Goal: Information Seeking & Learning: Find specific fact

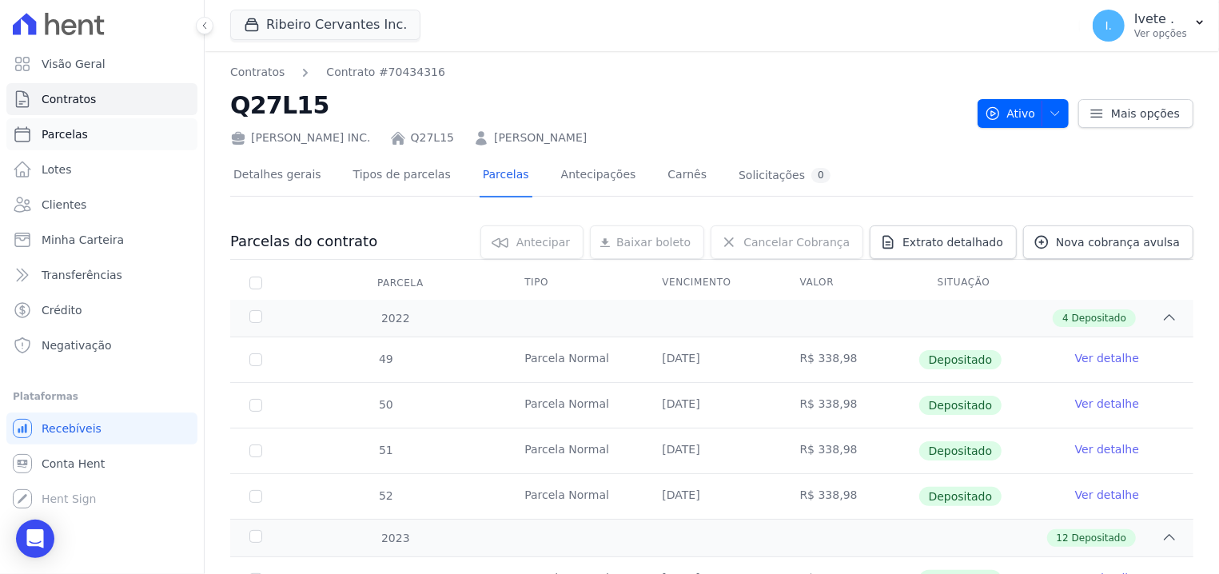
scroll to position [1901, 0]
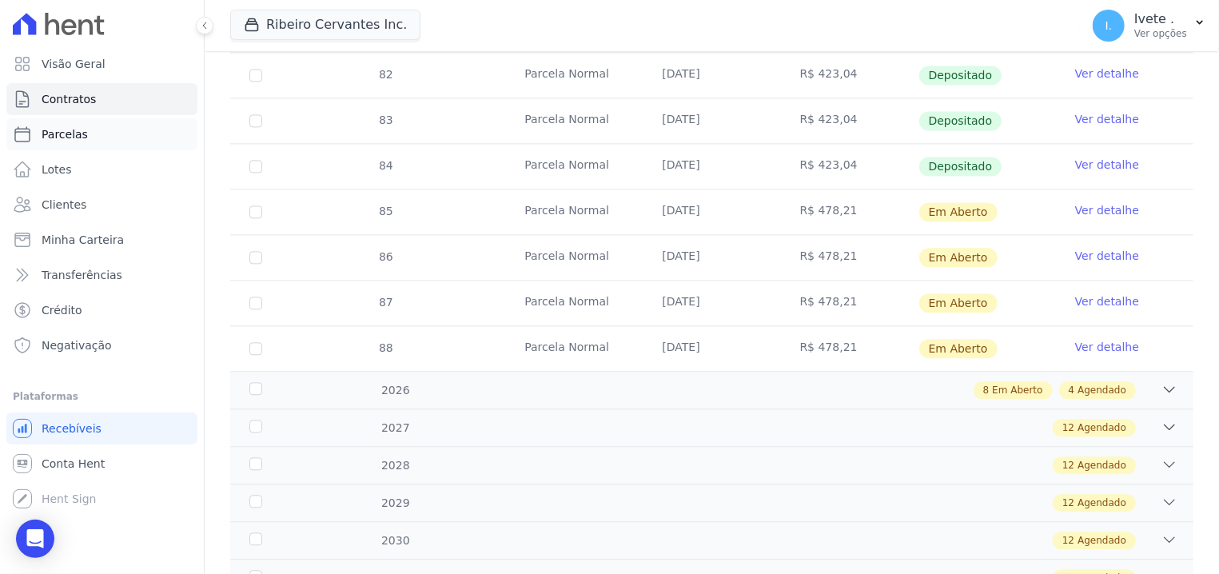
click at [39, 132] on link "Parcelas" at bounding box center [101, 134] width 191 height 32
select select
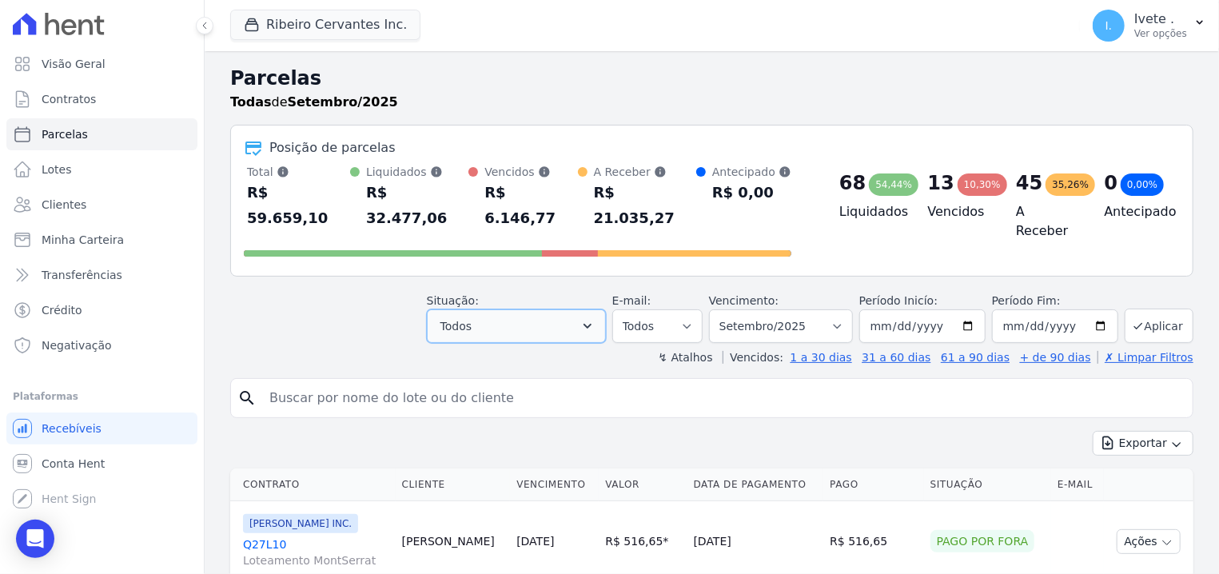
drag, startPoint x: 621, startPoint y: 304, endPoint x: 616, endPoint y: 295, distance: 10.0
click at [596, 318] on icon "button" at bounding box center [588, 326] width 16 height 16
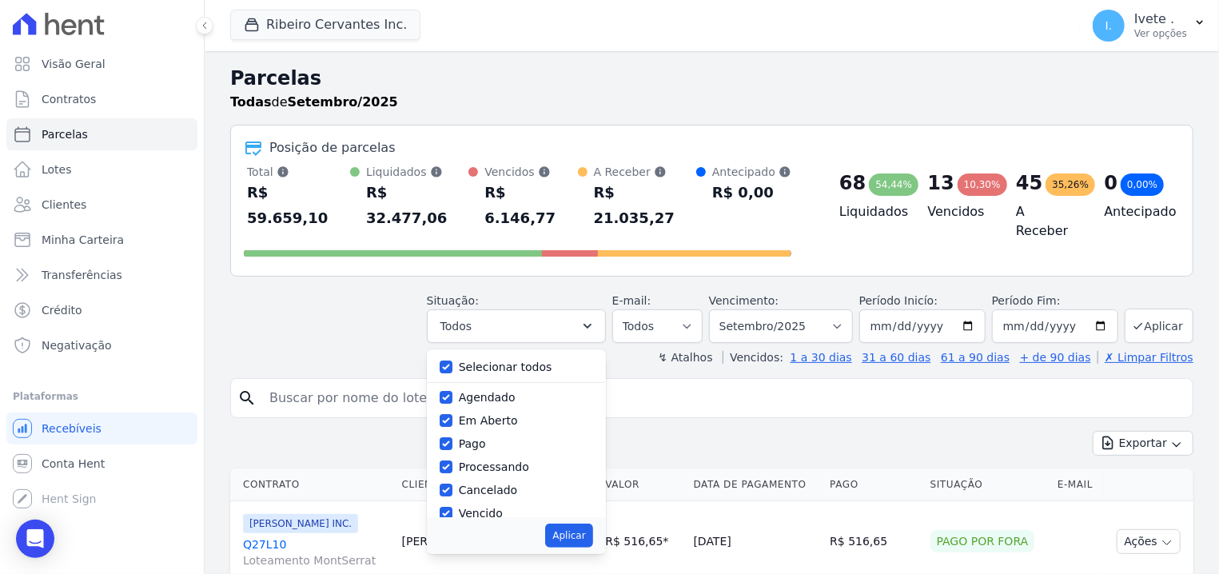
click at [515, 361] on label "Selecionar todos" at bounding box center [506, 367] width 94 height 13
click at [452, 361] on input "Selecionar todos" at bounding box center [446, 367] width 13 height 13
checkbox input "false"
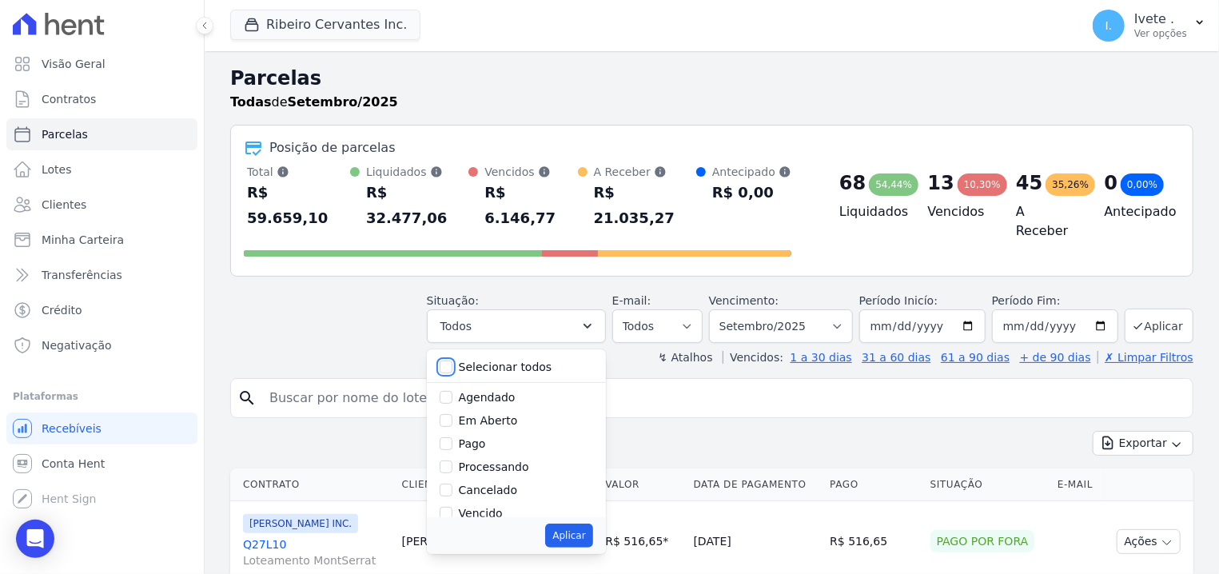
checkbox input "false"
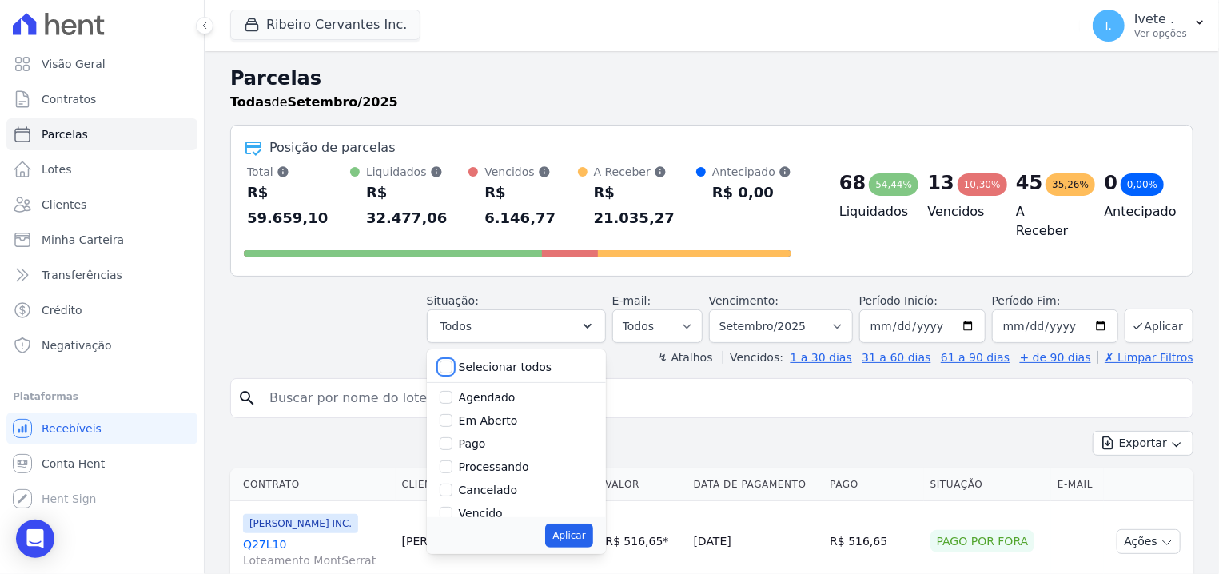
checkbox input "false"
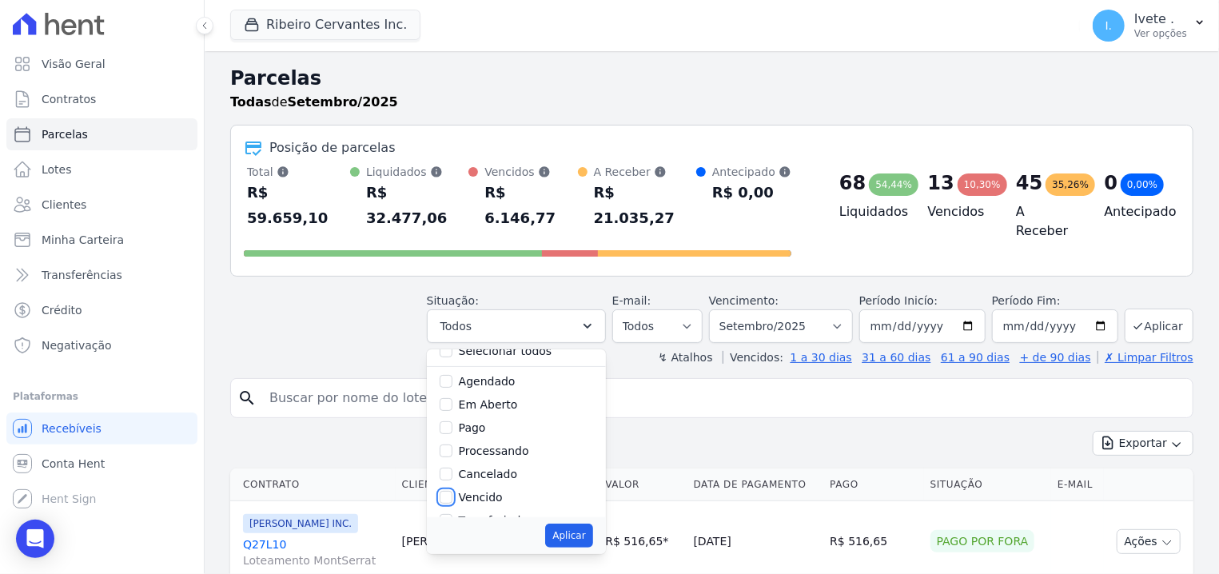
click at [452, 491] on input "Vencido" at bounding box center [446, 497] width 13 height 13
checkbox input "true"
click at [592, 524] on button "Aplicar" at bounding box center [568, 536] width 47 height 24
select select "overdue"
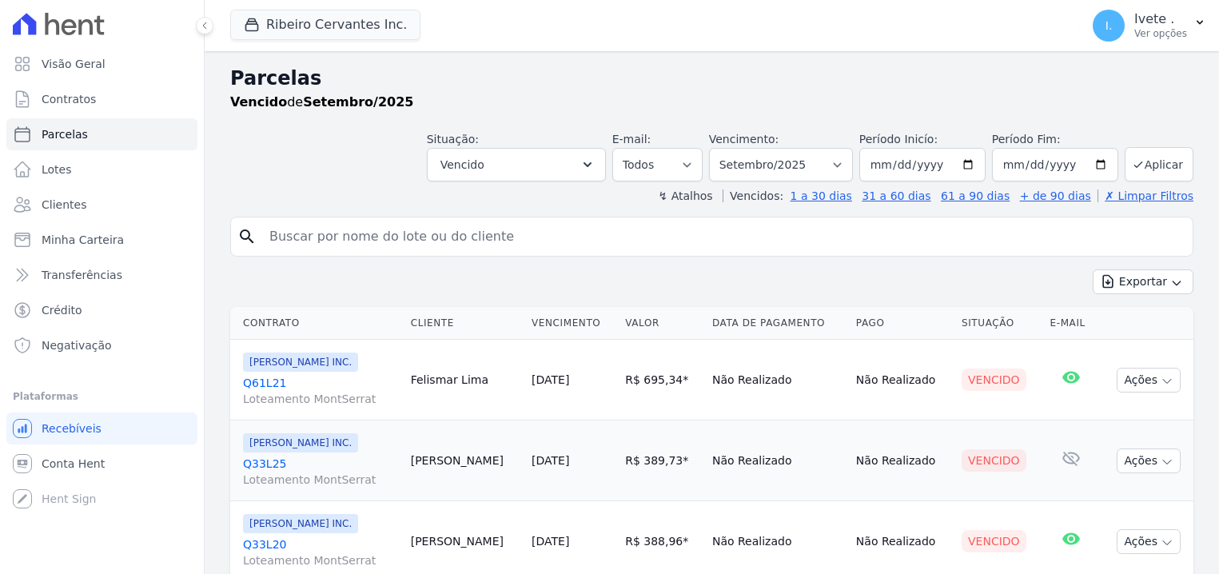
select select
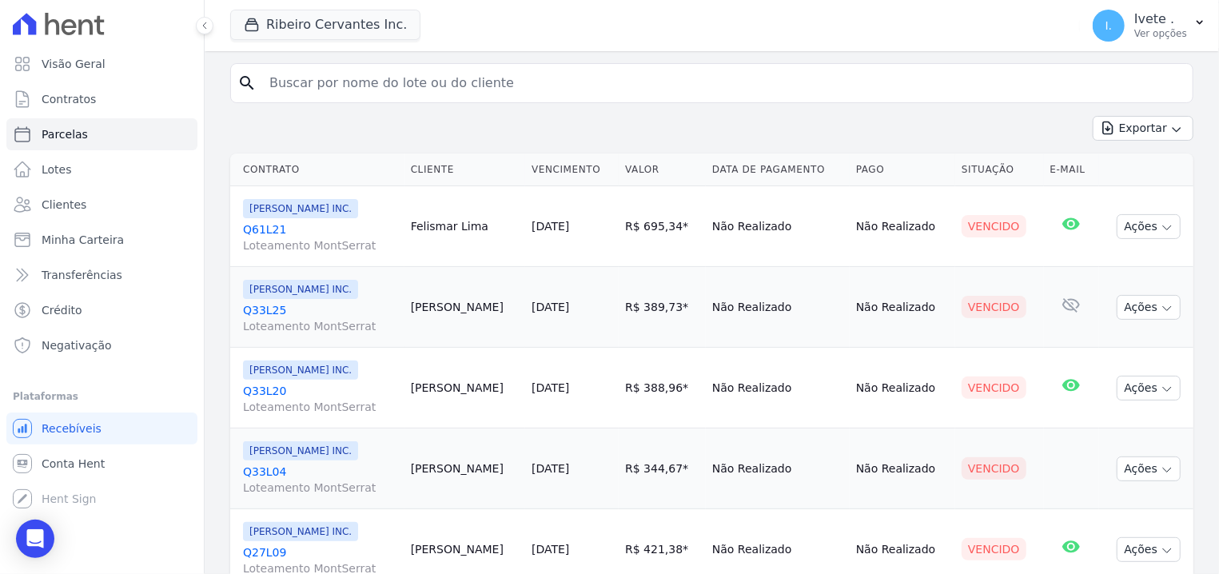
scroll to position [51, 0]
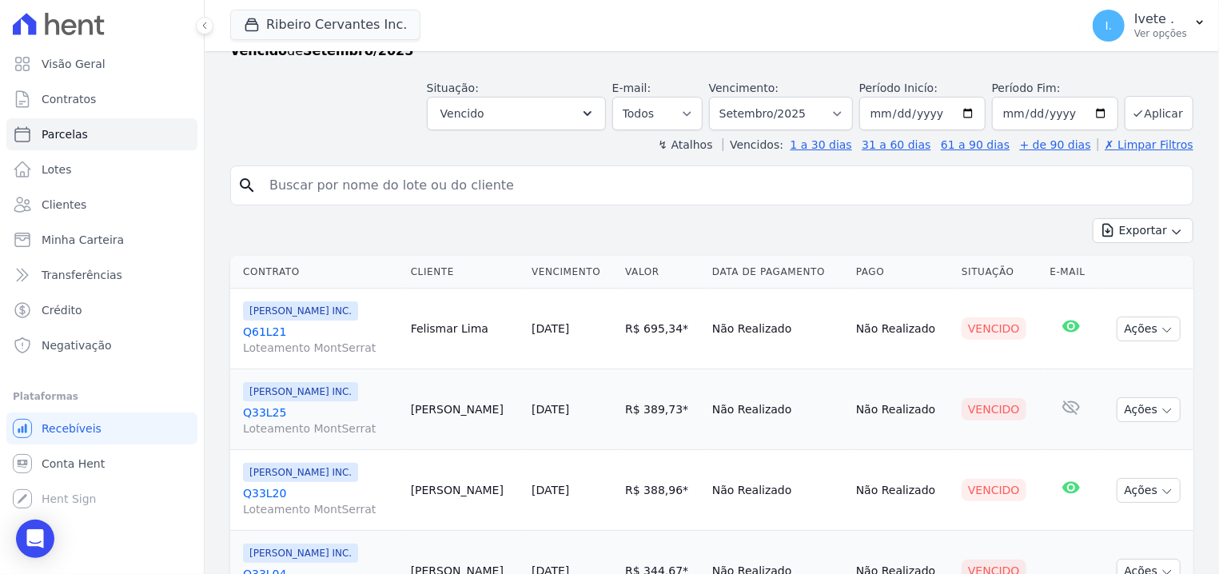
click at [273, 329] on link "Q61L21 Loteamento MontSerrat" at bounding box center [320, 340] width 155 height 32
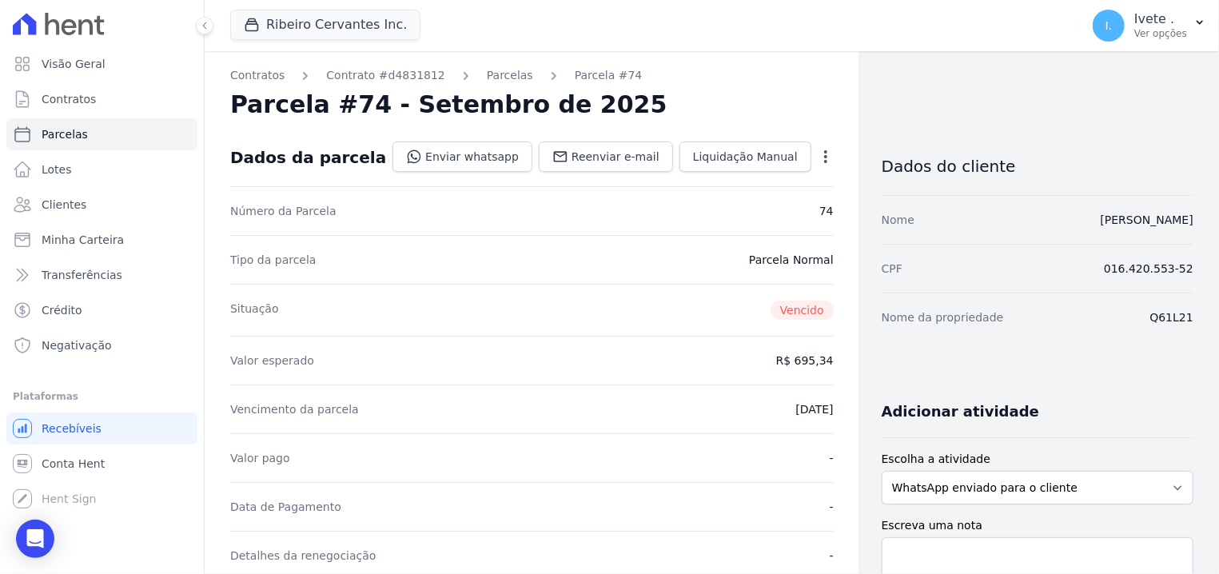
select select
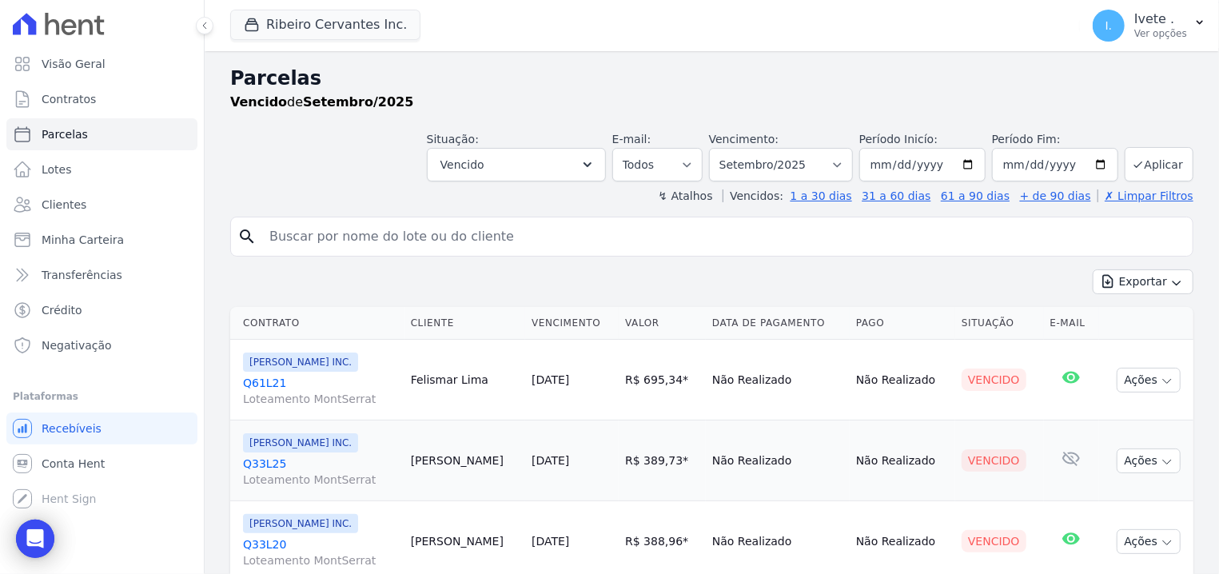
drag, startPoint x: 242, startPoint y: 380, endPoint x: 291, endPoint y: 376, distance: 48.9
click at [291, 376] on td "Ribeiro Cervantes INC. Q61L21 Loteamento MontSerrat" at bounding box center [317, 380] width 174 height 81
click at [258, 241] on div "search" at bounding box center [711, 237] width 963 height 40
drag, startPoint x: 403, startPoint y: 377, endPoint x: 472, endPoint y: 377, distance: 69.6
click at [472, 377] on td "Felismar Lima" at bounding box center [465, 380] width 121 height 81
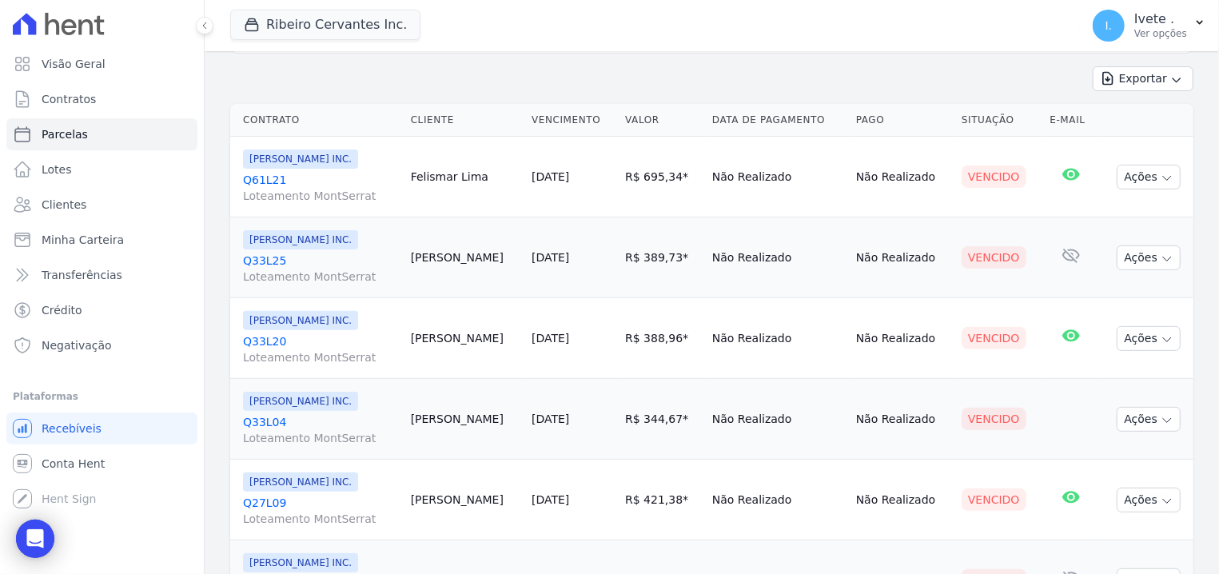
drag, startPoint x: 242, startPoint y: 182, endPoint x: 301, endPoint y: 189, distance: 59.5
click at [301, 189] on td "Ribeiro Cervantes INC. Q61L21 Loteamento MontSerrat" at bounding box center [317, 177] width 174 height 81
drag, startPoint x: 240, startPoint y: 253, endPoint x: 283, endPoint y: 259, distance: 43.6
click at [283, 259] on td "Ribeiro Cervantes INC. Q33L25 Loteamento MontSerrat" at bounding box center [317, 257] width 174 height 81
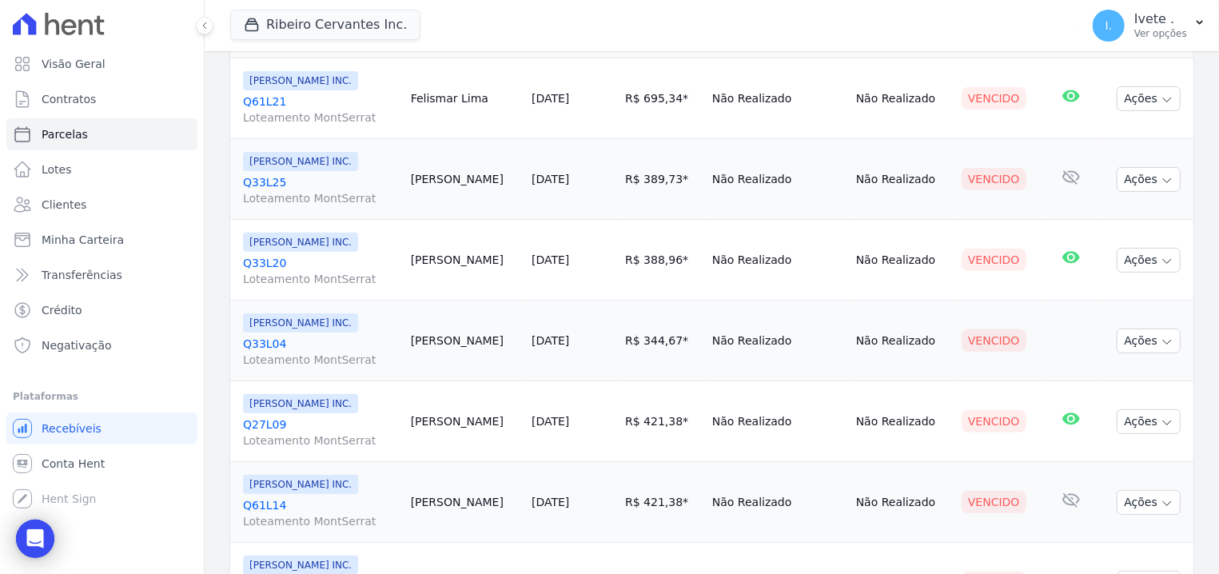
scroll to position [305, 0]
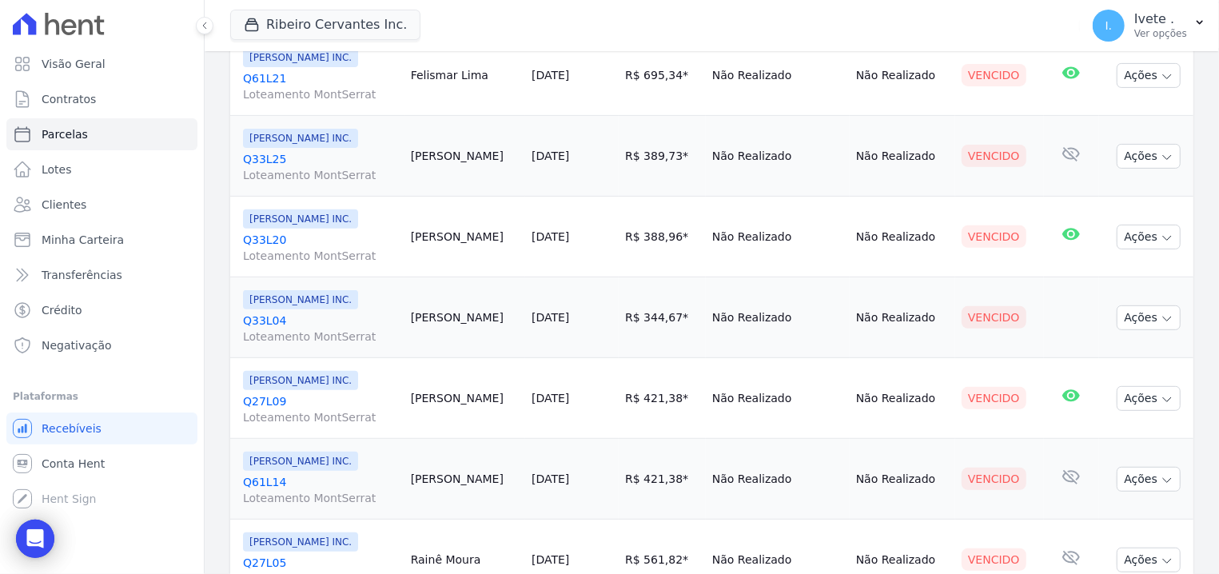
drag, startPoint x: 242, startPoint y: 240, endPoint x: 299, endPoint y: 240, distance: 56.8
click at [299, 240] on td "Ribeiro Cervantes INC. Q33L20 Loteamento MontSerrat" at bounding box center [317, 237] width 174 height 81
drag, startPoint x: 242, startPoint y: 312, endPoint x: 289, endPoint y: 320, distance: 47.1
click at [289, 320] on td "Ribeiro Cervantes INC. Q33L04 Loteamento MontSerrat" at bounding box center [317, 317] width 174 height 81
drag, startPoint x: 241, startPoint y: 397, endPoint x: 305, endPoint y: 401, distance: 63.3
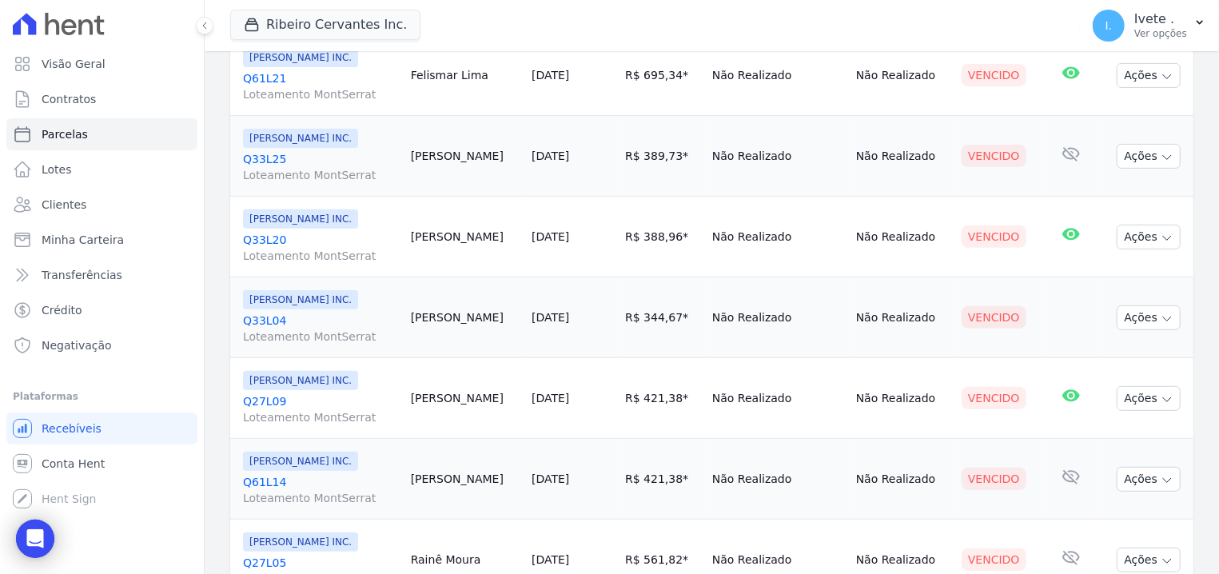
click at [305, 401] on td "Ribeiro Cervantes INC. Q27L09 Loteamento MontSerrat" at bounding box center [317, 398] width 174 height 81
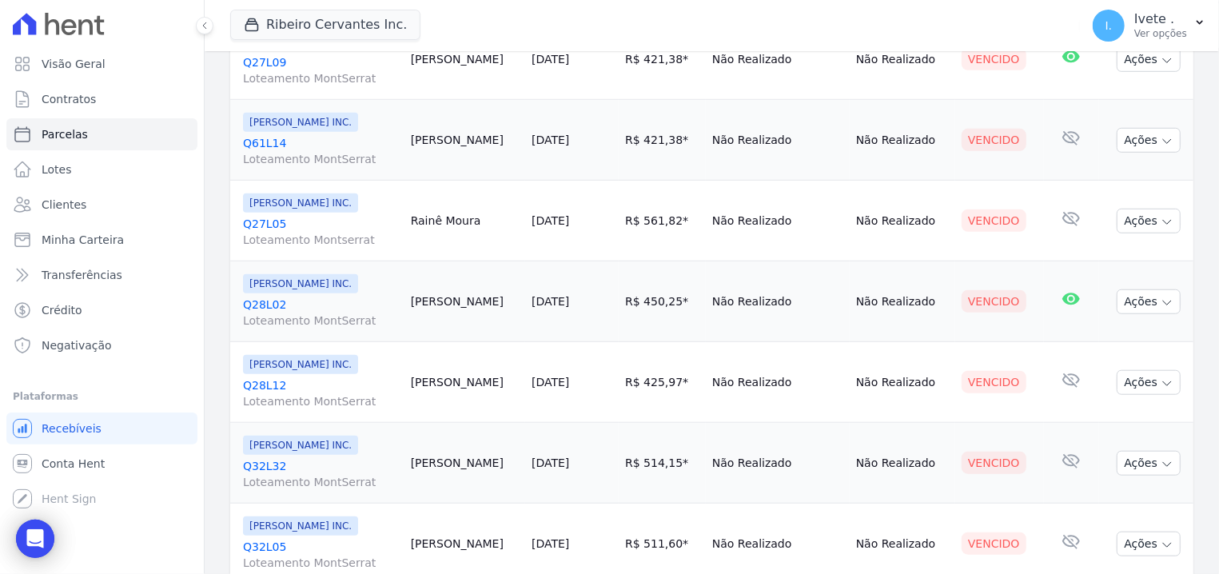
scroll to position [610, 0]
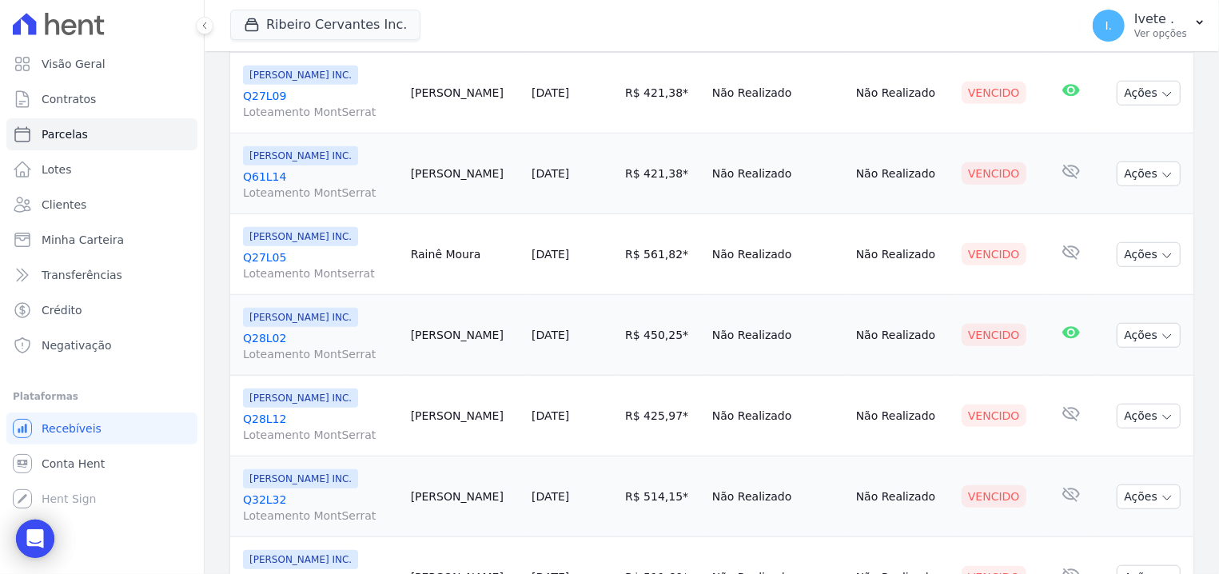
click at [245, 171] on link "Q61L14 Loteamento MontSerrat" at bounding box center [320, 185] width 155 height 32
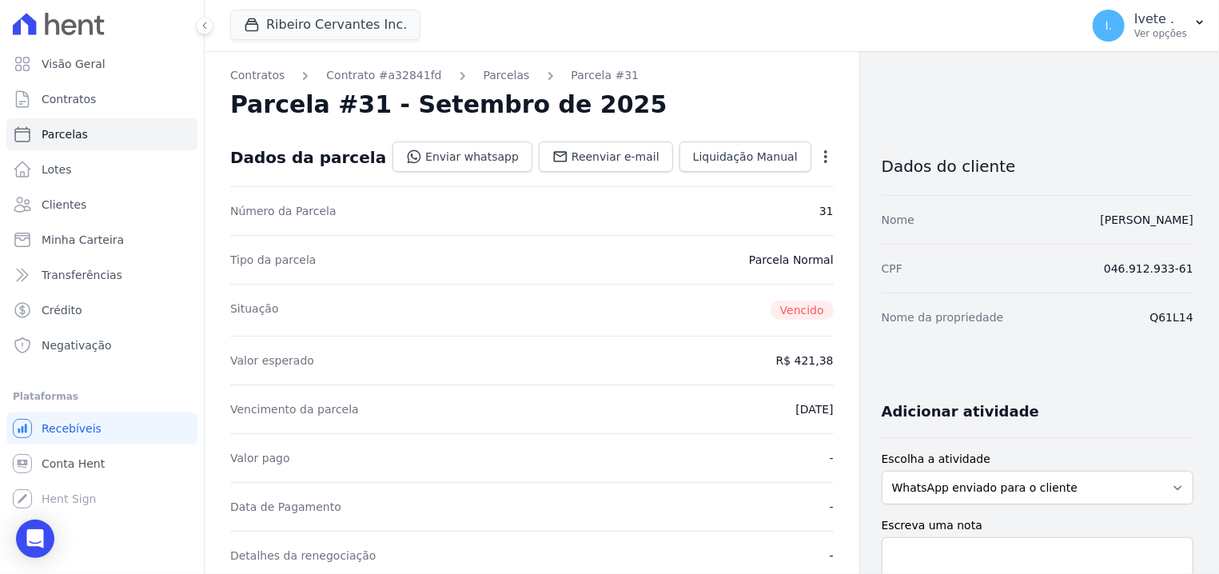
select select
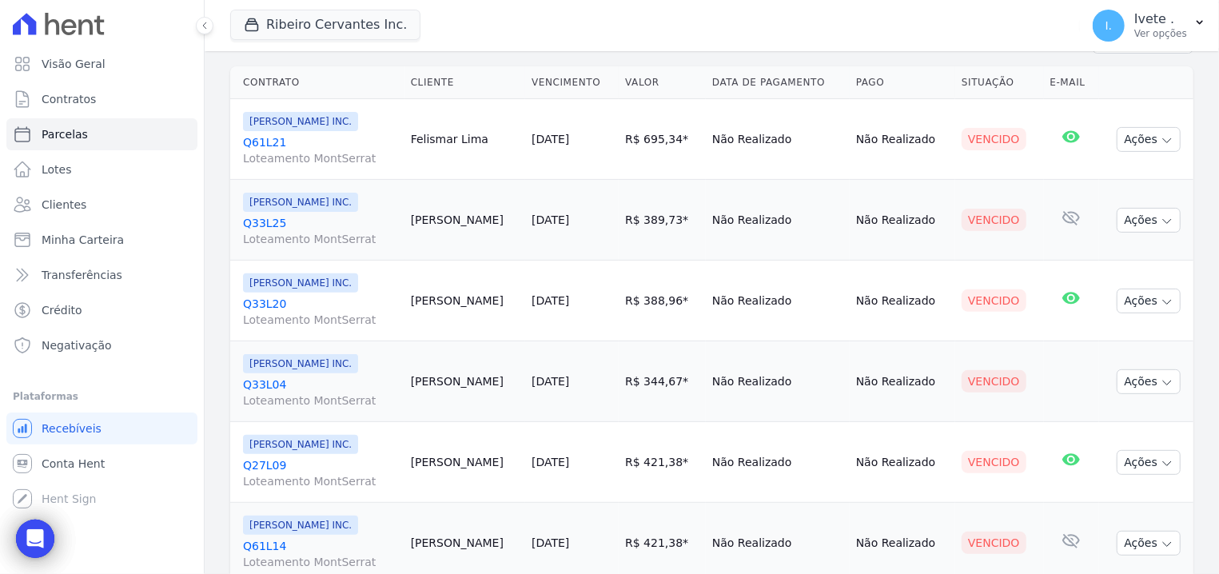
scroll to position [203, 0]
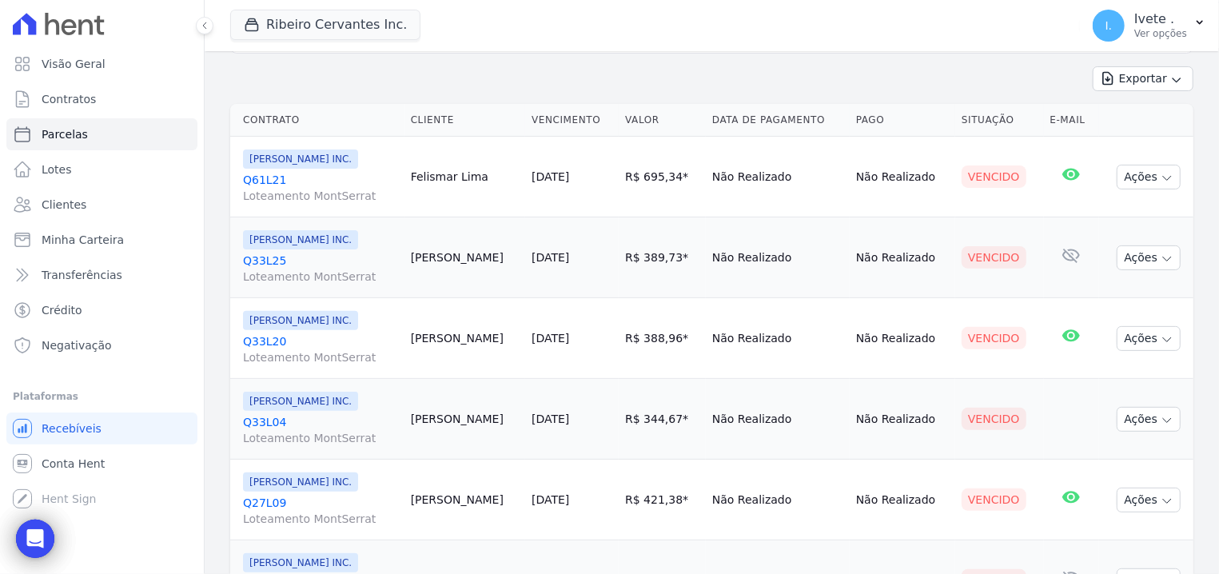
drag, startPoint x: 242, startPoint y: 176, endPoint x: 295, endPoint y: 174, distance: 52.8
click at [295, 174] on td "Ribeiro Cervantes INC. Q61L21 Loteamento MontSerrat" at bounding box center [317, 177] width 174 height 81
drag, startPoint x: 236, startPoint y: 254, endPoint x: 290, endPoint y: 260, distance: 54.6
click at [290, 260] on td "Ribeiro Cervantes INC. Q33L25 Loteamento MontSerrat" at bounding box center [317, 257] width 174 height 81
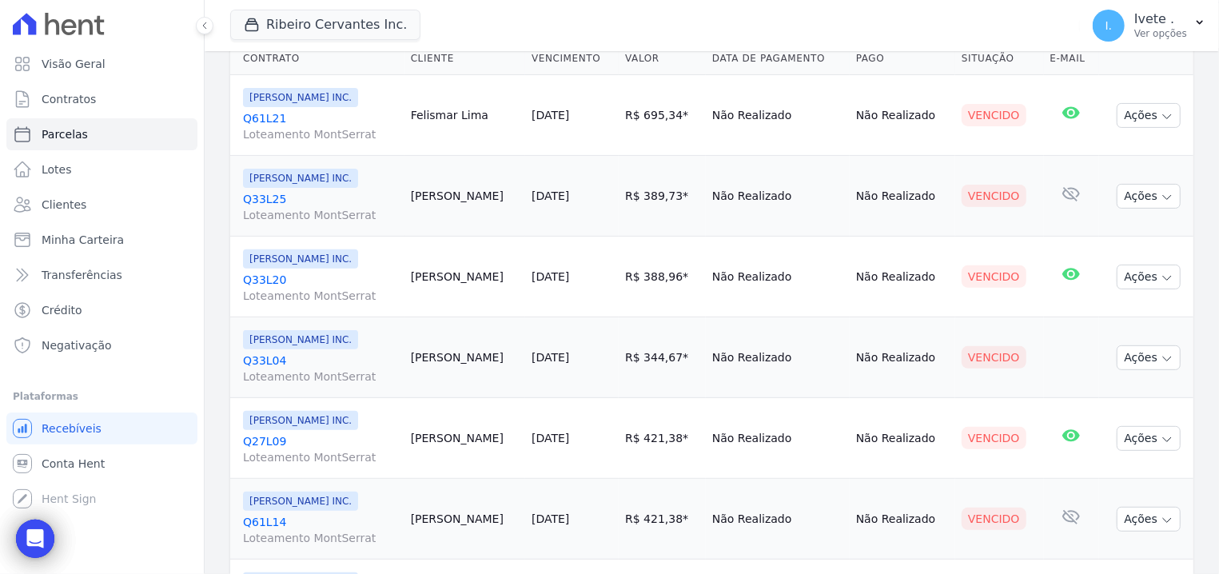
scroll to position [305, 0]
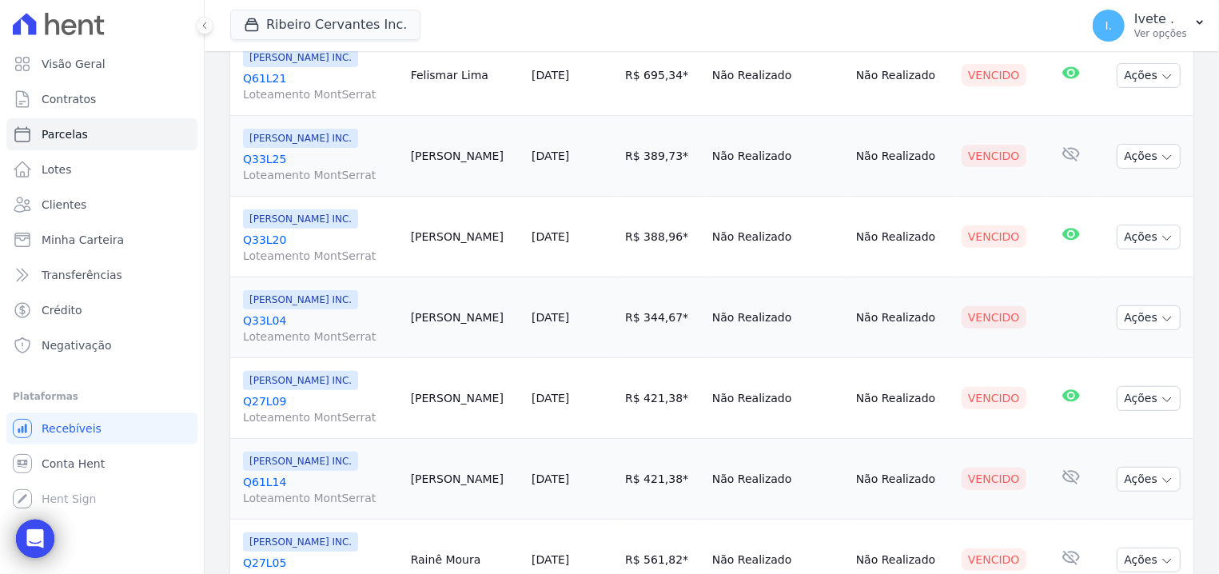
drag, startPoint x: 238, startPoint y: 234, endPoint x: 311, endPoint y: 253, distance: 75.0
click at [311, 253] on td "Ribeiro Cervantes INC. Q33L20 Loteamento MontSerrat" at bounding box center [317, 237] width 174 height 81
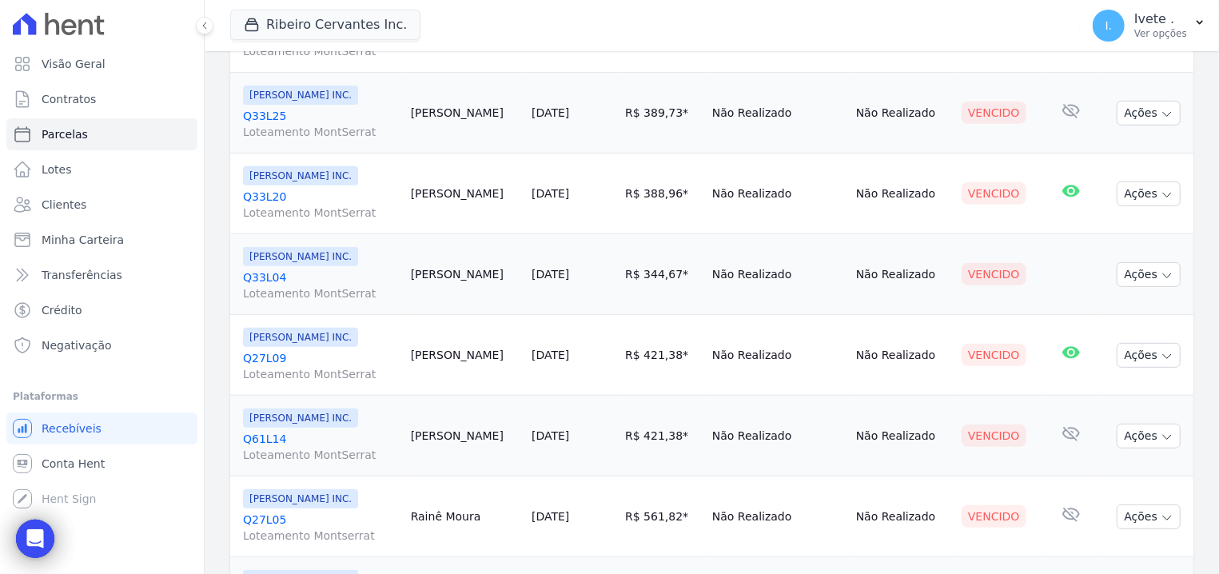
scroll to position [407, 0]
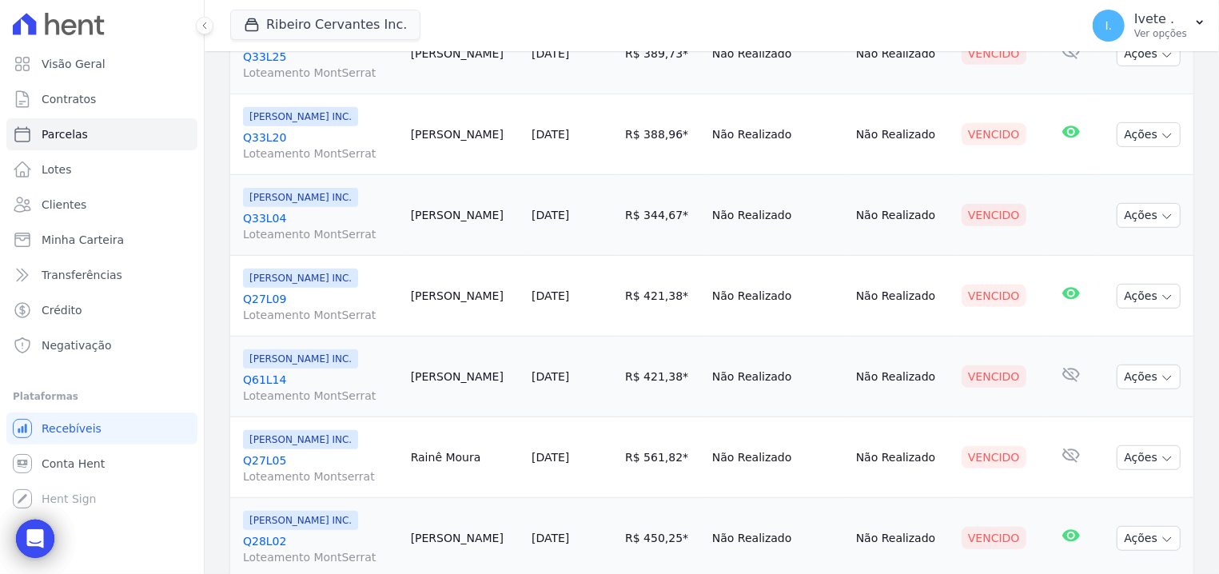
drag, startPoint x: 237, startPoint y: 213, endPoint x: 280, endPoint y: 216, distance: 43.2
click at [280, 216] on td "Ribeiro Cervantes INC. Q33L04 Loteamento MontSerrat" at bounding box center [317, 215] width 174 height 81
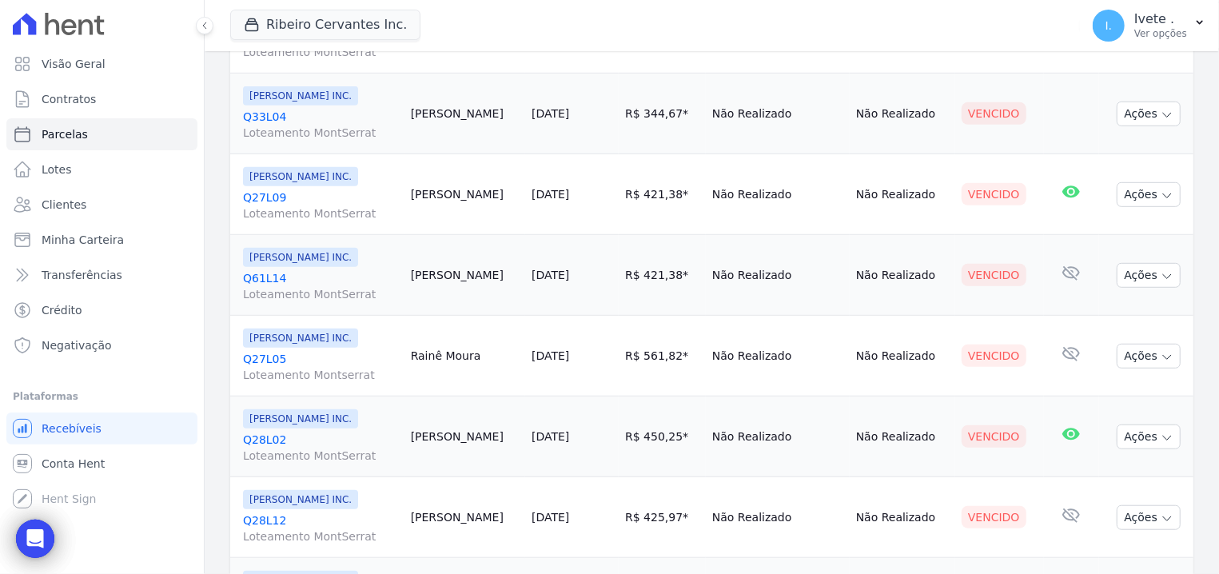
drag, startPoint x: 241, startPoint y: 189, endPoint x: 284, endPoint y: 194, distance: 42.7
click at [284, 194] on td "Ribeiro Cervantes INC. Q27L09 Loteamento MontSerrat" at bounding box center [317, 194] width 174 height 81
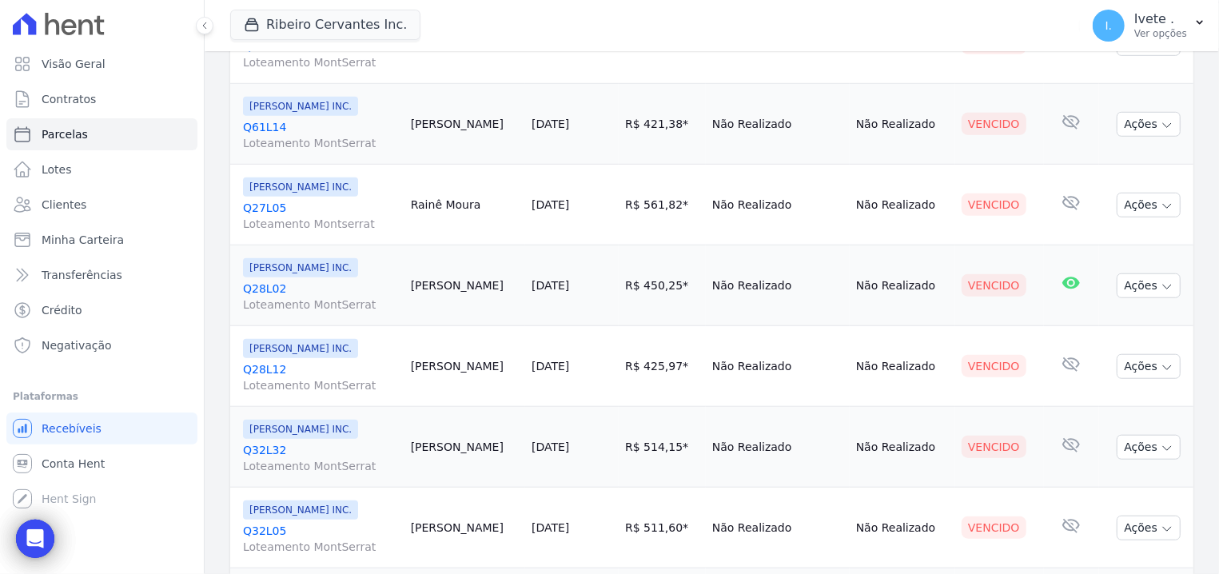
scroll to position [712, 0]
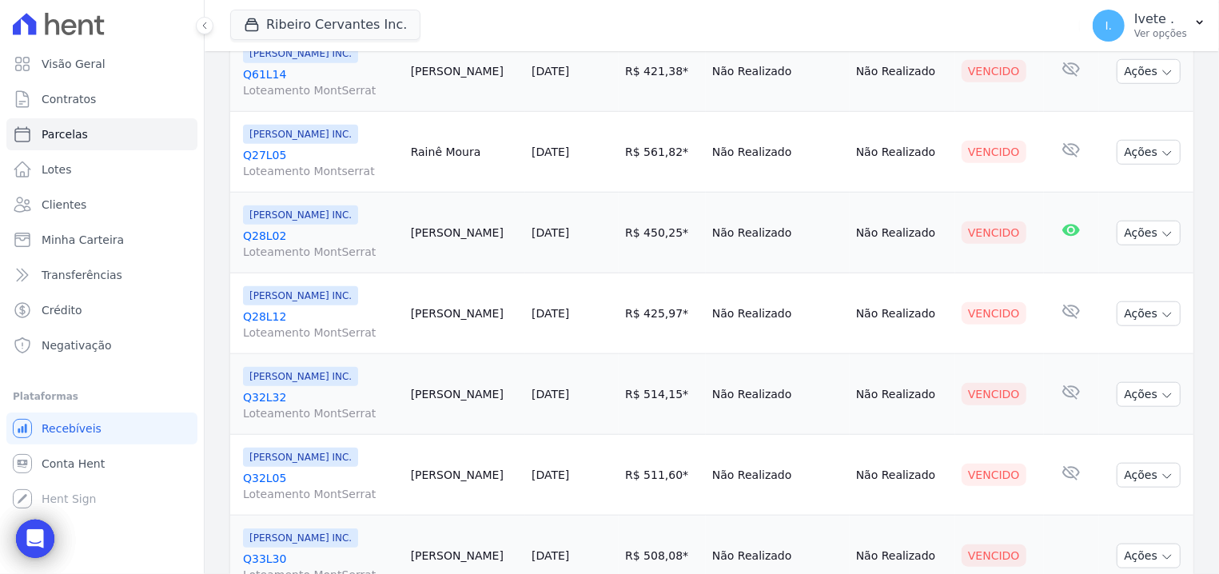
drag, startPoint x: 242, startPoint y: 70, endPoint x: 285, endPoint y: 72, distance: 42.4
click at [285, 72] on td "Ribeiro Cervantes INC. Q61L14 Loteamento MontSerrat" at bounding box center [317, 71] width 174 height 81
click at [245, 159] on link "Q27L05 Loteamento Montserrat" at bounding box center [320, 163] width 155 height 32
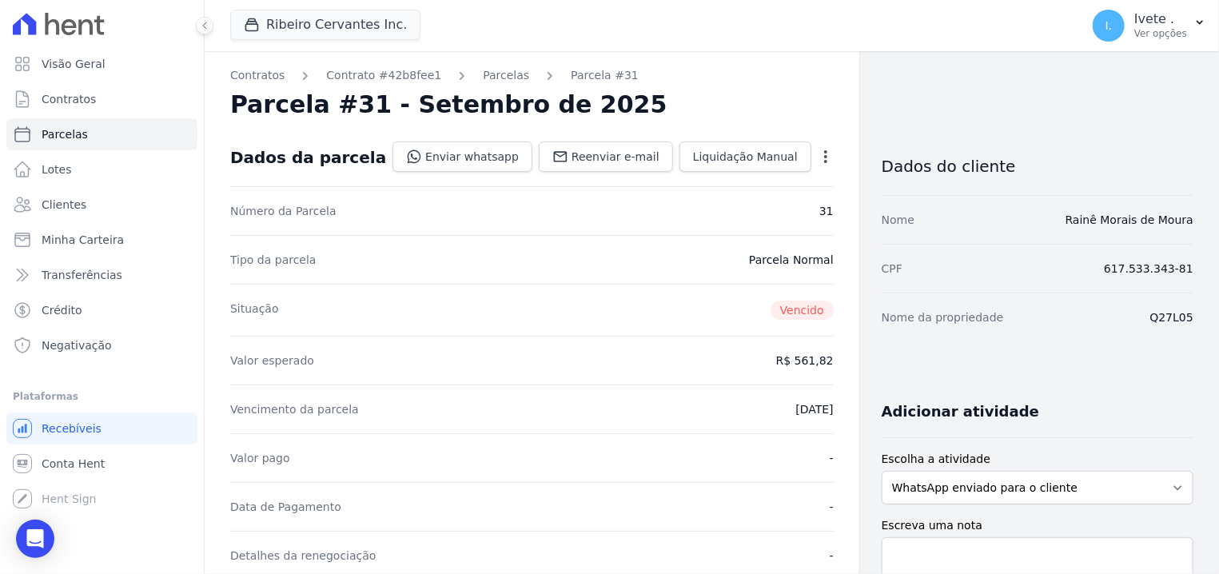
select select
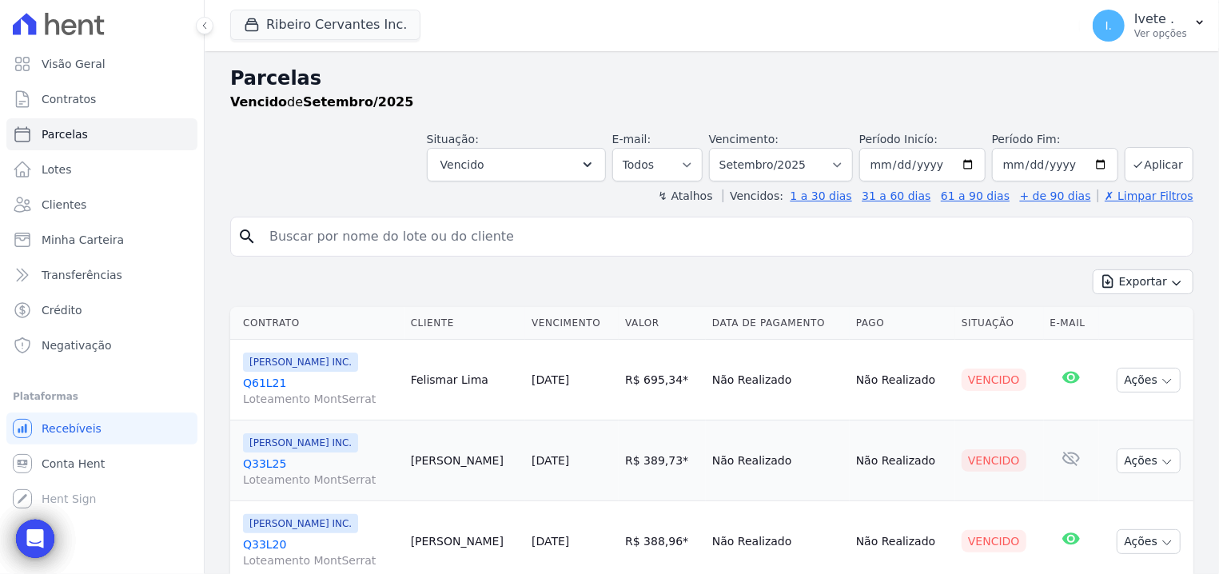
drag, startPoint x: 241, startPoint y: 384, endPoint x: 299, endPoint y: 385, distance: 57.6
click at [299, 385] on td "Ribeiro Cervantes INC. Q61L21 Loteamento MontSerrat" at bounding box center [317, 380] width 174 height 81
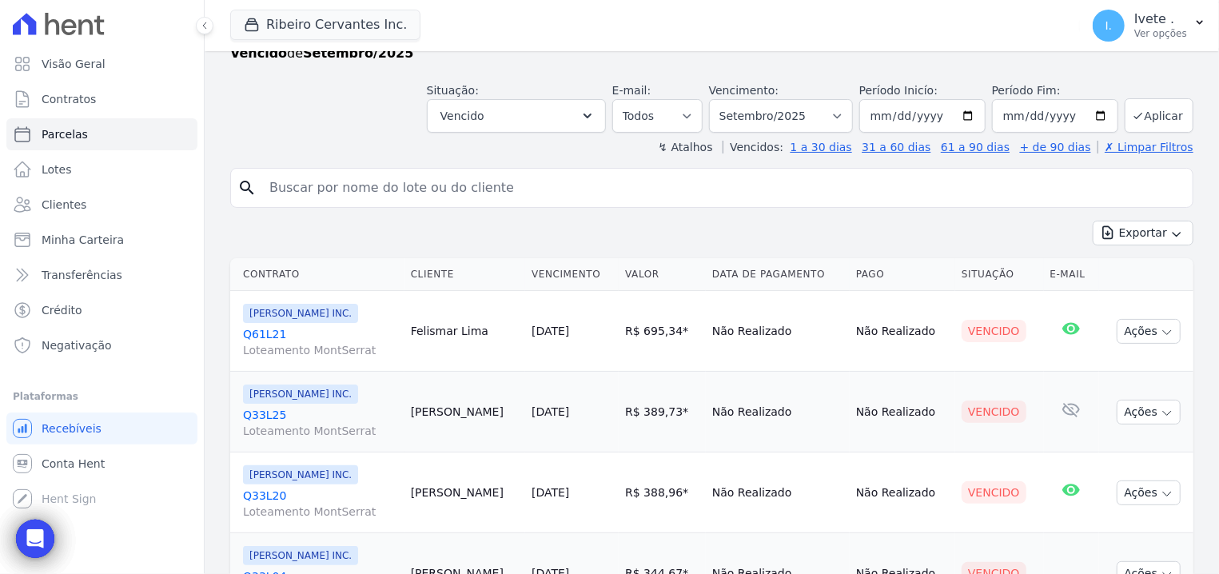
scroll to position [102, 0]
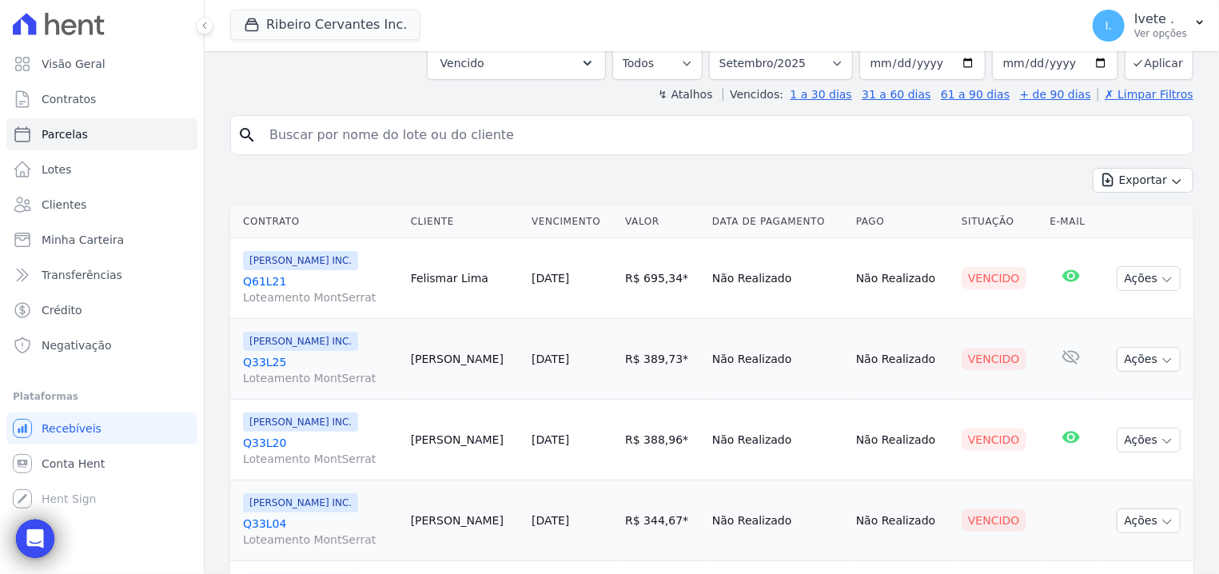
drag, startPoint x: 242, startPoint y: 358, endPoint x: 290, endPoint y: 359, distance: 48.0
click at [290, 359] on td "Ribeiro Cervantes INC. Q33L25 Loteamento MontSerrat" at bounding box center [317, 359] width 174 height 81
copy link "Q33L25"
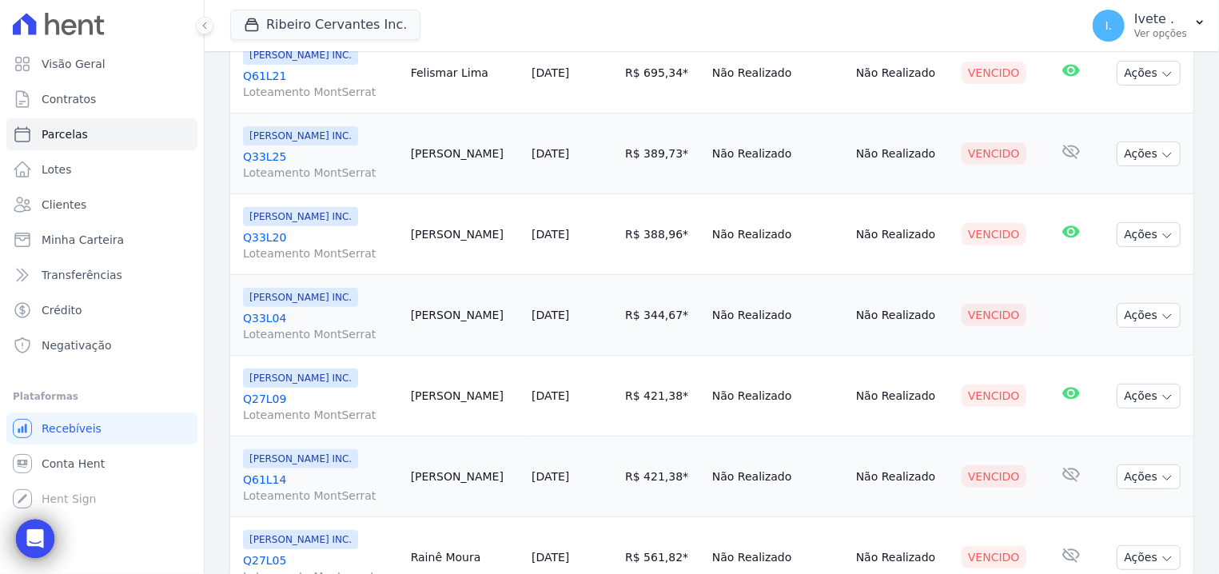
scroll to position [305, 0]
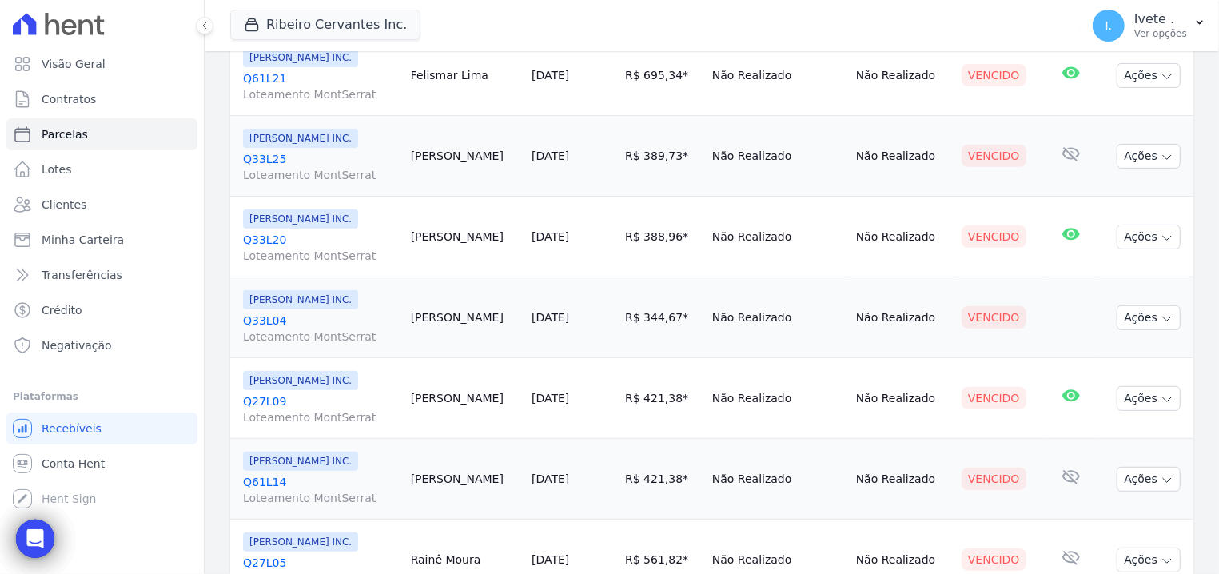
drag, startPoint x: 243, startPoint y: 237, endPoint x: 289, endPoint y: 241, distance: 45.7
click at [289, 241] on td "Ribeiro Cervantes INC. Q33L20 Loteamento MontSerrat" at bounding box center [317, 237] width 174 height 81
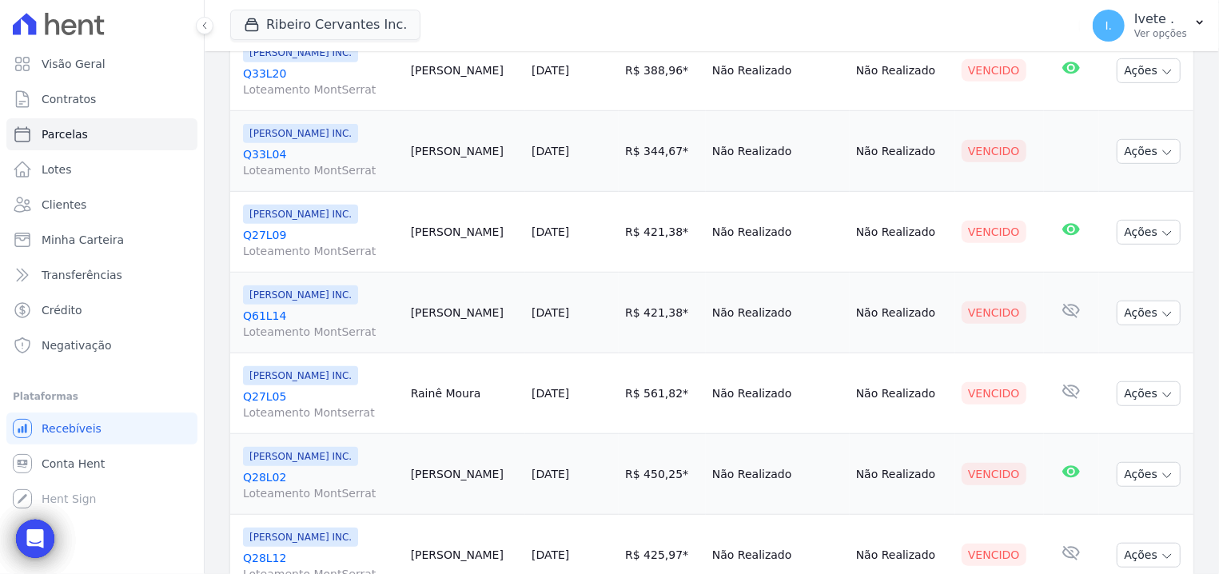
scroll to position [508, 0]
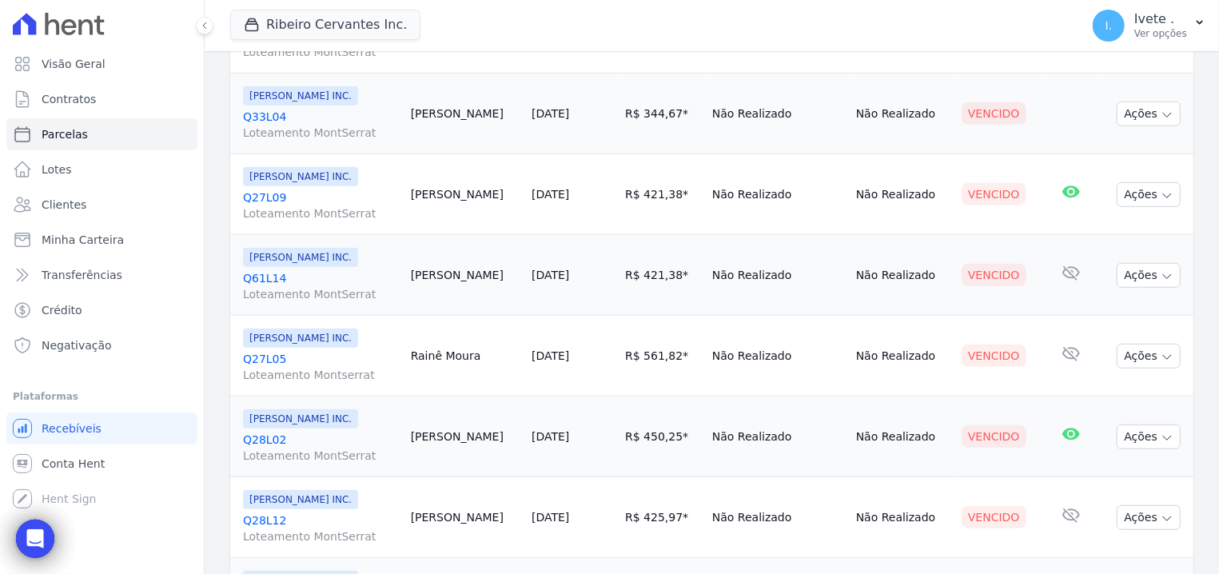
drag, startPoint x: 242, startPoint y: 113, endPoint x: 295, endPoint y: 114, distance: 52.8
click at [295, 114] on td "Ribeiro Cervantes INC. Q33L04 Loteamento MontSerrat" at bounding box center [317, 114] width 174 height 81
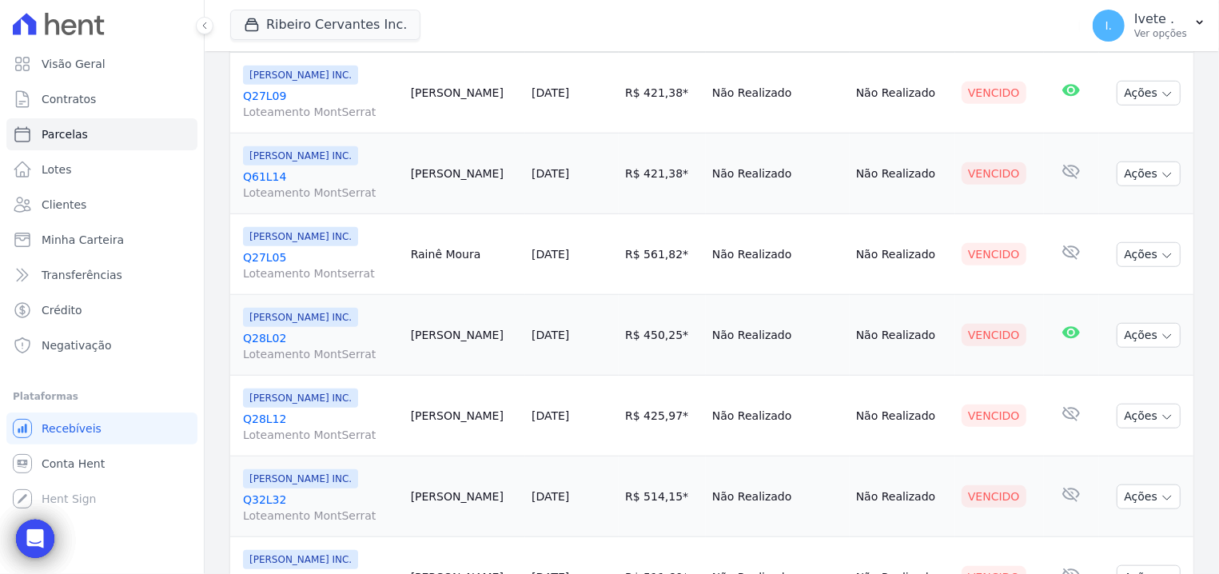
drag, startPoint x: 241, startPoint y: 89, endPoint x: 298, endPoint y: 87, distance: 56.8
click at [298, 87] on td "Ribeiro Cervantes INC. Q27L09 Loteamento MontSerrat" at bounding box center [317, 93] width 174 height 81
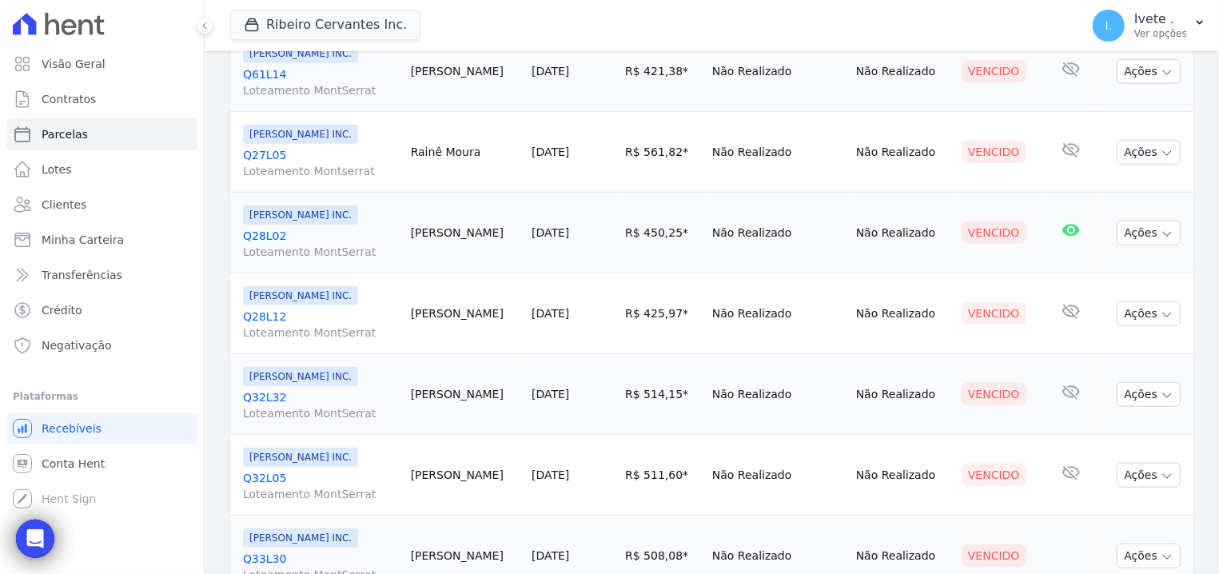
drag, startPoint x: 261, startPoint y: 69, endPoint x: 305, endPoint y: 70, distance: 44.0
click at [305, 70] on td "Ribeiro Cervantes INC. Q61L14 Loteamento MontSerrat" at bounding box center [317, 71] width 174 height 81
drag, startPoint x: 240, startPoint y: 153, endPoint x: 297, endPoint y: 154, distance: 56.8
click at [297, 154] on td "Ribeiro Cervantes INC. Q27L05 Loteamento Montserrat" at bounding box center [317, 152] width 174 height 81
drag, startPoint x: 238, startPoint y: 226, endPoint x: 278, endPoint y: 232, distance: 40.4
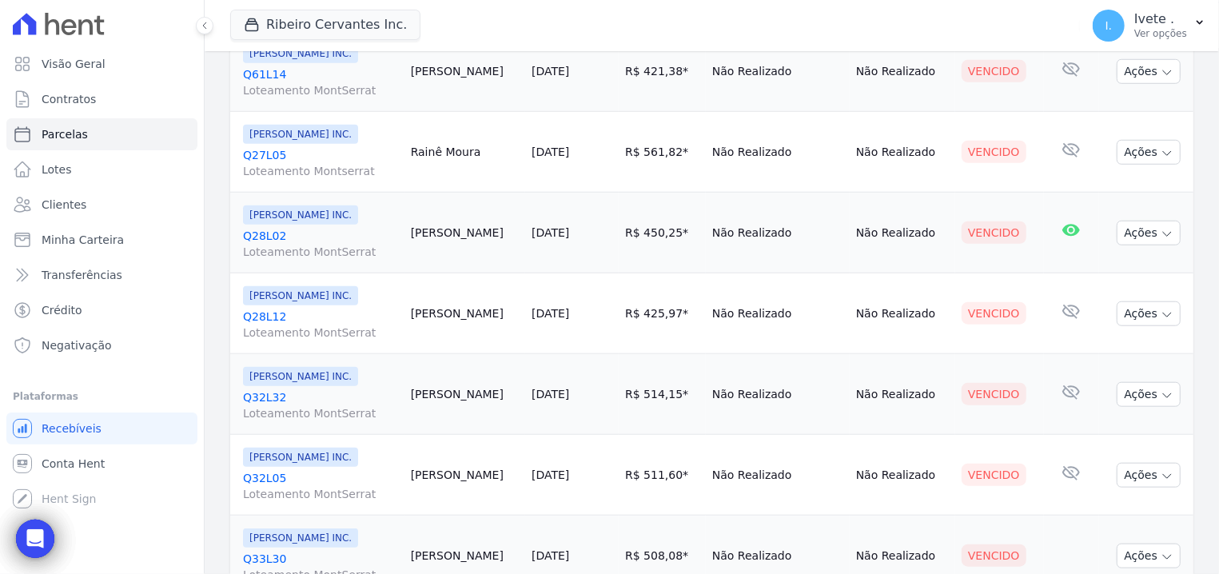
click at [278, 232] on td "Ribeiro Cervantes INC. Q28L02 Loteamento MontSerrat" at bounding box center [317, 233] width 174 height 81
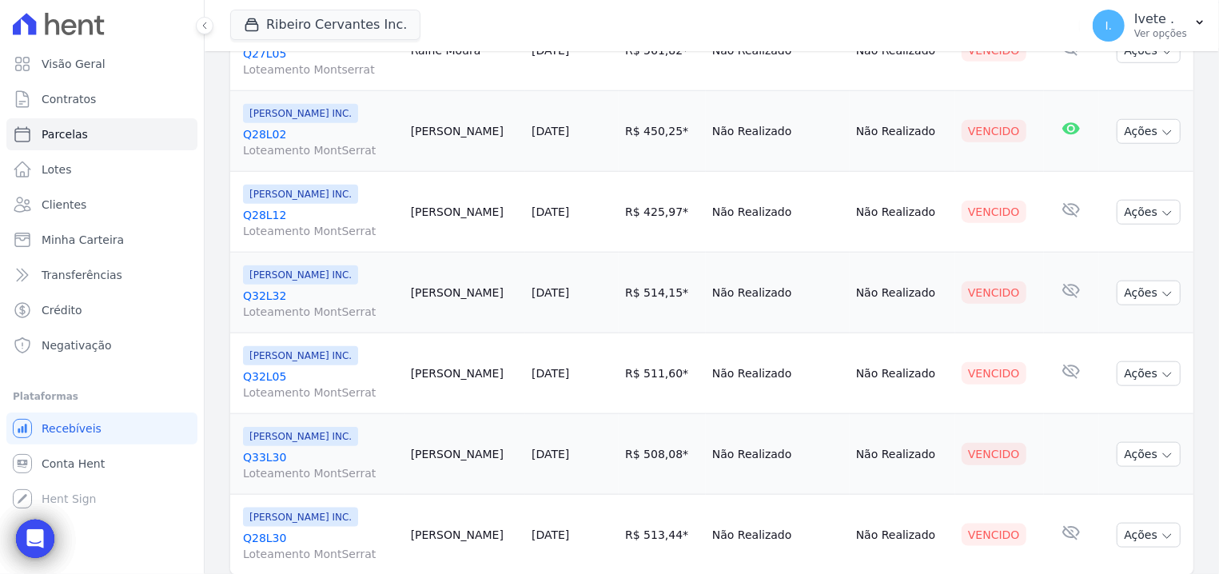
scroll to position [866, 0]
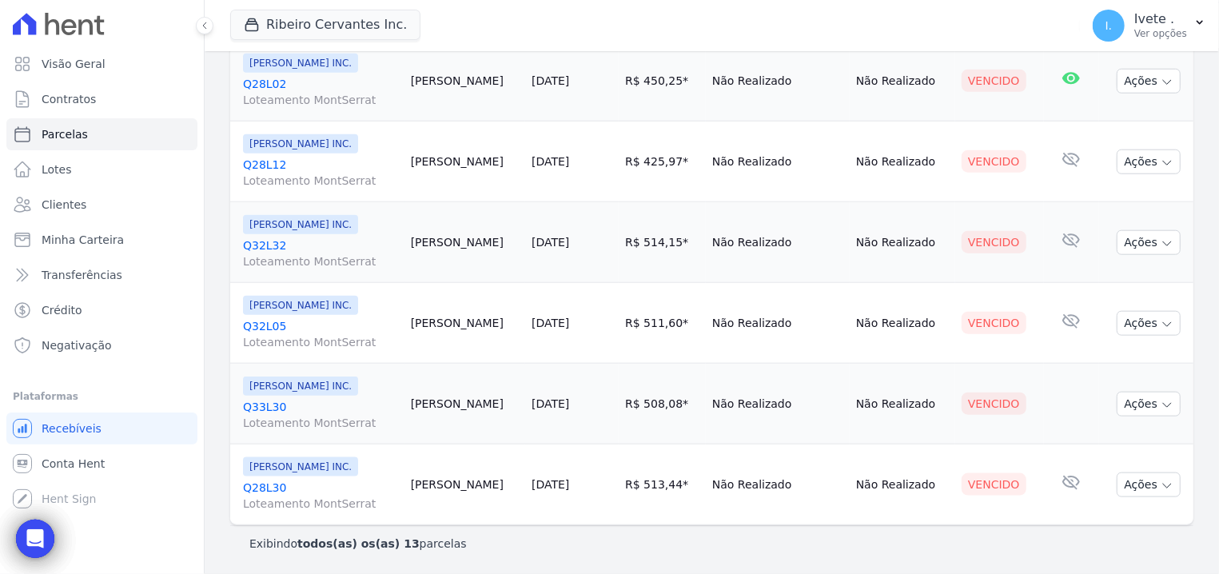
drag, startPoint x: 243, startPoint y: 161, endPoint x: 297, endPoint y: 166, distance: 53.9
click at [297, 166] on td "Ribeiro Cervantes INC. Q28L12 Loteamento MontSerrat" at bounding box center [317, 162] width 174 height 81
drag, startPoint x: 242, startPoint y: 235, endPoint x: 289, endPoint y: 239, distance: 47.3
click at [289, 239] on td "Ribeiro Cervantes INC. Q32L32 Loteamento MontSerrat" at bounding box center [317, 242] width 174 height 81
click at [255, 209] on td "Ribeiro Cervantes INC. Q32L32 Loteamento MontSerrat" at bounding box center [317, 242] width 174 height 81
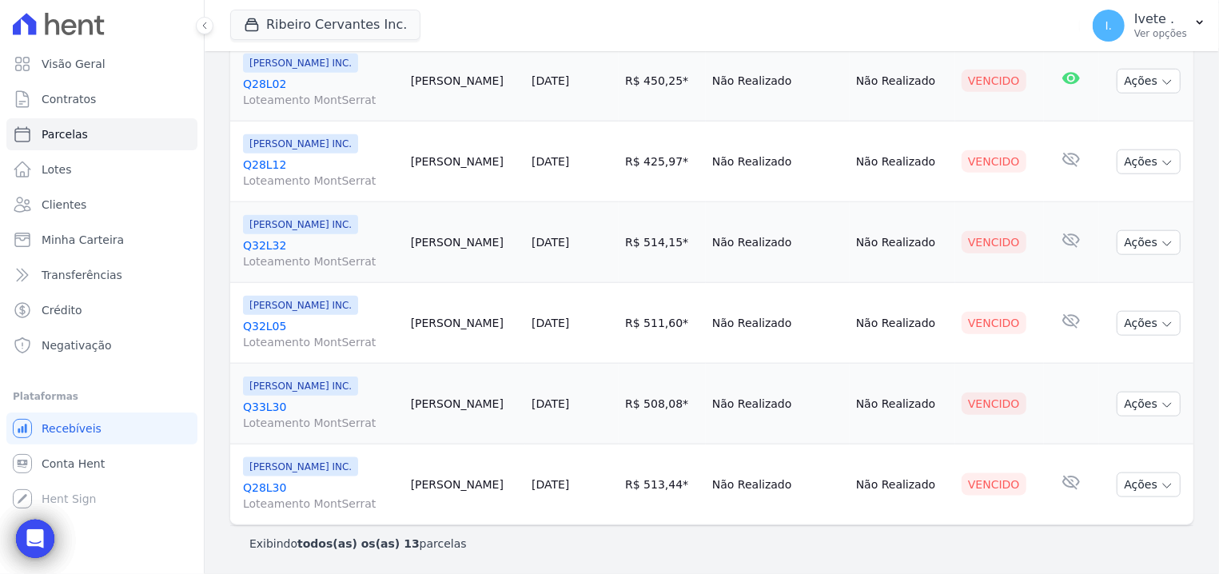
drag, startPoint x: 244, startPoint y: 236, endPoint x: 285, endPoint y: 235, distance: 41.6
click at [299, 236] on div "Ribeiro Cervantes INC. Q32L32 Loteamento MontSerrat" at bounding box center [320, 242] width 155 height 54
drag, startPoint x: 239, startPoint y: 318, endPoint x: 296, endPoint y: 309, distance: 57.4
click at [293, 318] on td "Ribeiro Cervantes INC. Q32L05 Loteamento MontSerrat" at bounding box center [317, 323] width 174 height 81
drag, startPoint x: 239, startPoint y: 400, endPoint x: 308, endPoint y: 400, distance: 68.8
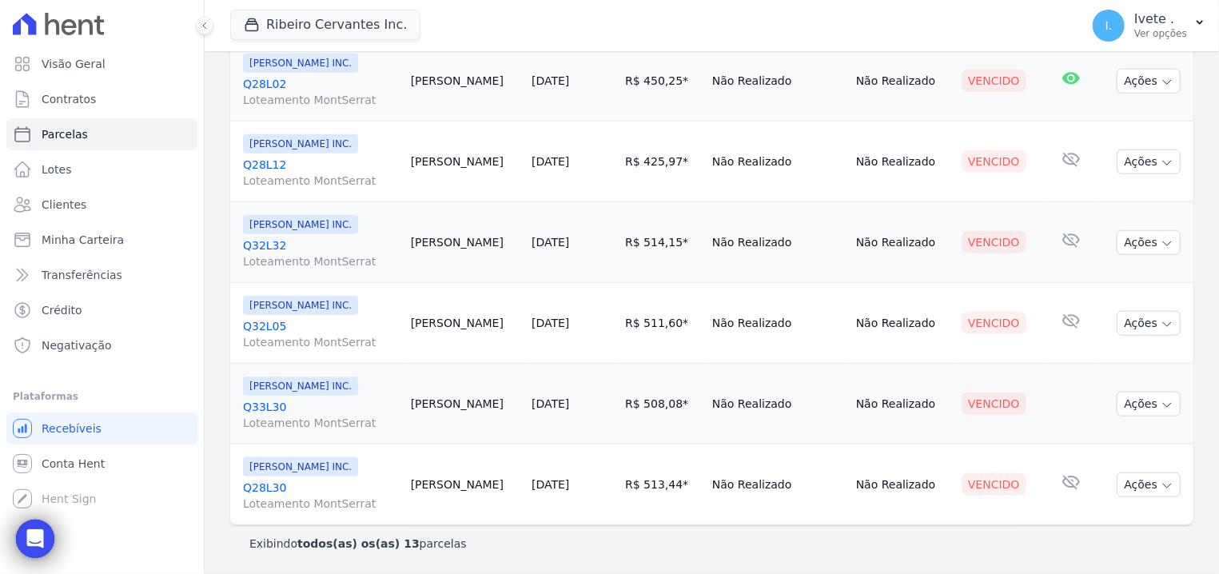
click at [308, 400] on td "Ribeiro Cervantes INC. Q33L30 Loteamento MontSerrat" at bounding box center [317, 404] width 174 height 81
drag, startPoint x: 239, startPoint y: 484, endPoint x: 305, endPoint y: 488, distance: 65.6
click at [305, 488] on td "Ribeiro Cervantes INC. Q28L30 Loteamento MontSerrat" at bounding box center [317, 484] width 174 height 81
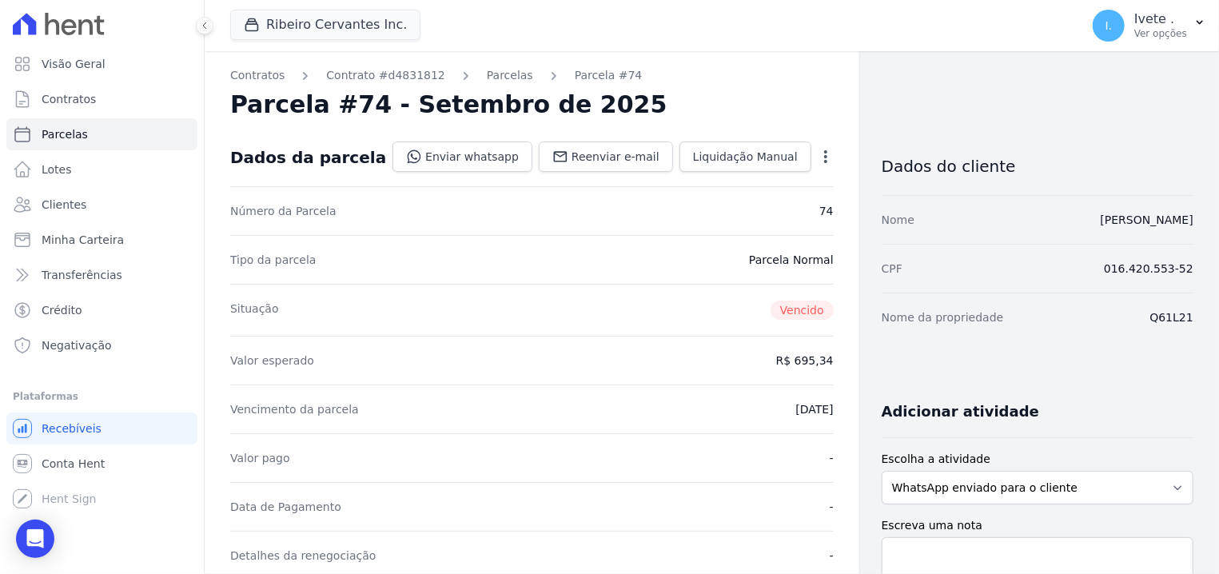
click at [487, 78] on link "Parcelas" at bounding box center [510, 75] width 46 height 17
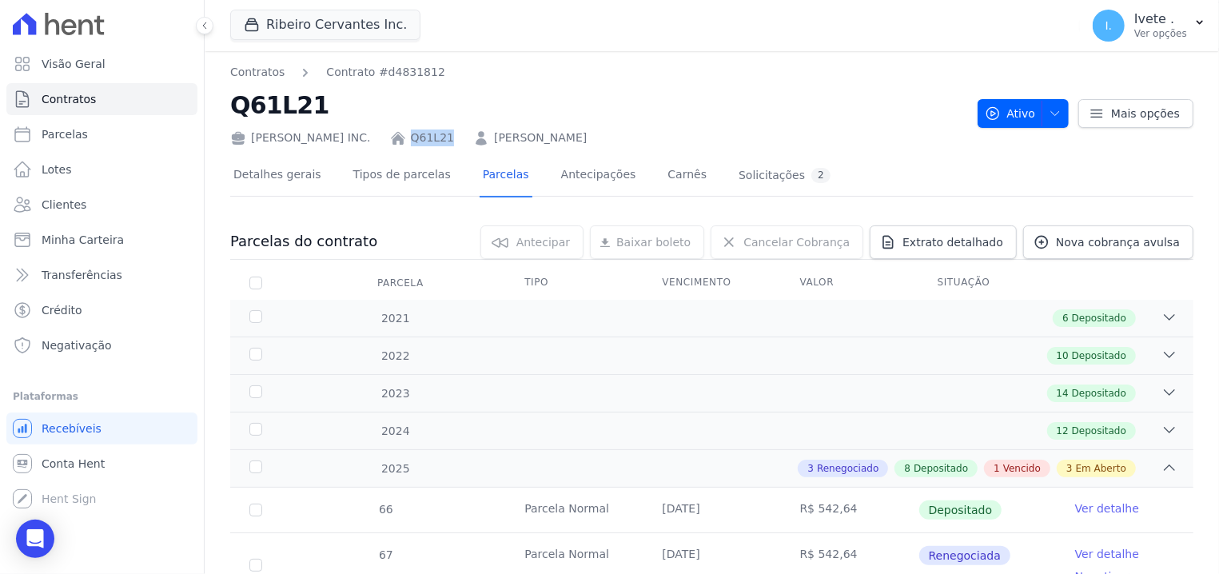
drag, startPoint x: 399, startPoint y: 135, endPoint x: 441, endPoint y: 143, distance: 43.1
click at [441, 143] on div "Ribeiro Cervantes INC. Q61L21 Felismar de Sousa Lima" at bounding box center [597, 134] width 735 height 23
copy link "Q61L21"
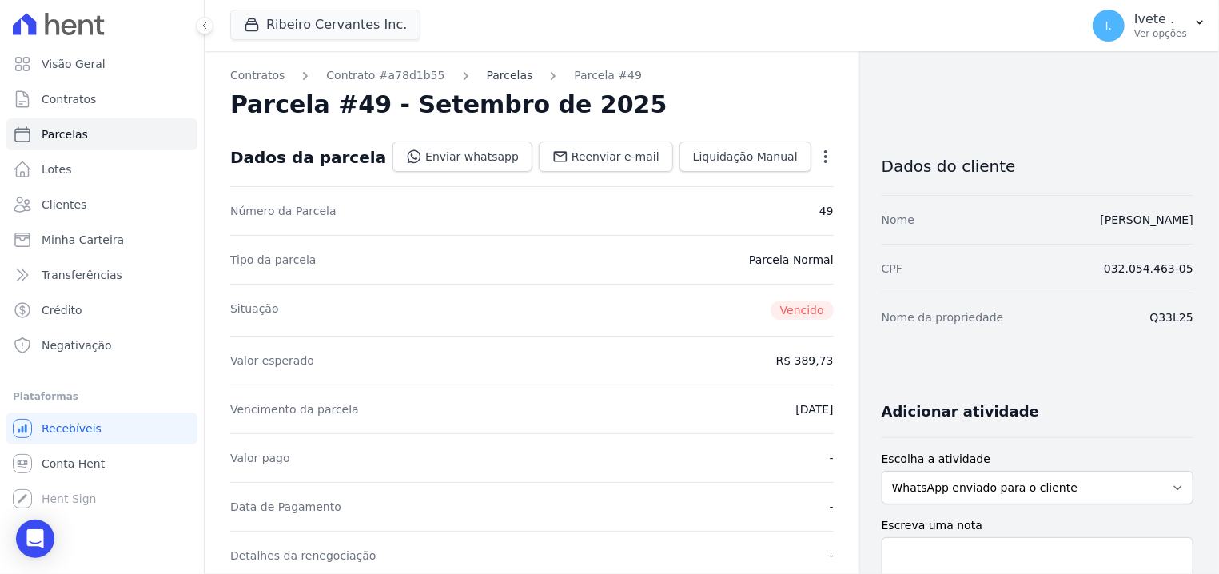
click at [487, 74] on link "Parcelas" at bounding box center [510, 75] width 46 height 17
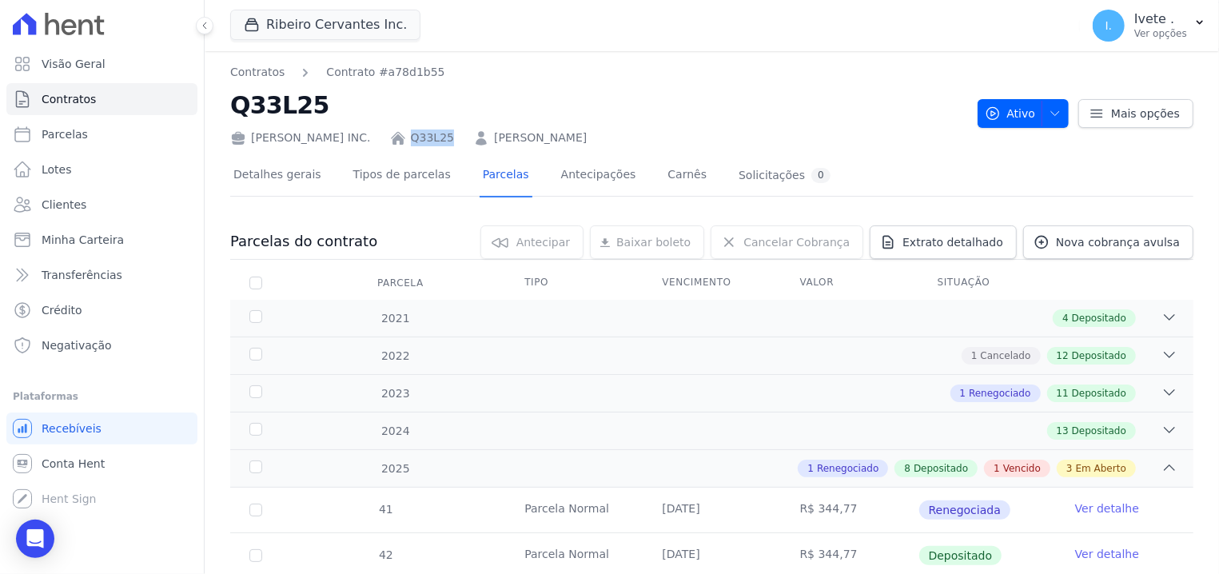
drag, startPoint x: 400, startPoint y: 129, endPoint x: 439, endPoint y: 136, distance: 39.8
click at [439, 136] on div "[PERSON_NAME] INC. Q33L25 [PERSON_NAME]" at bounding box center [597, 134] width 735 height 23
copy link "Q33L25"
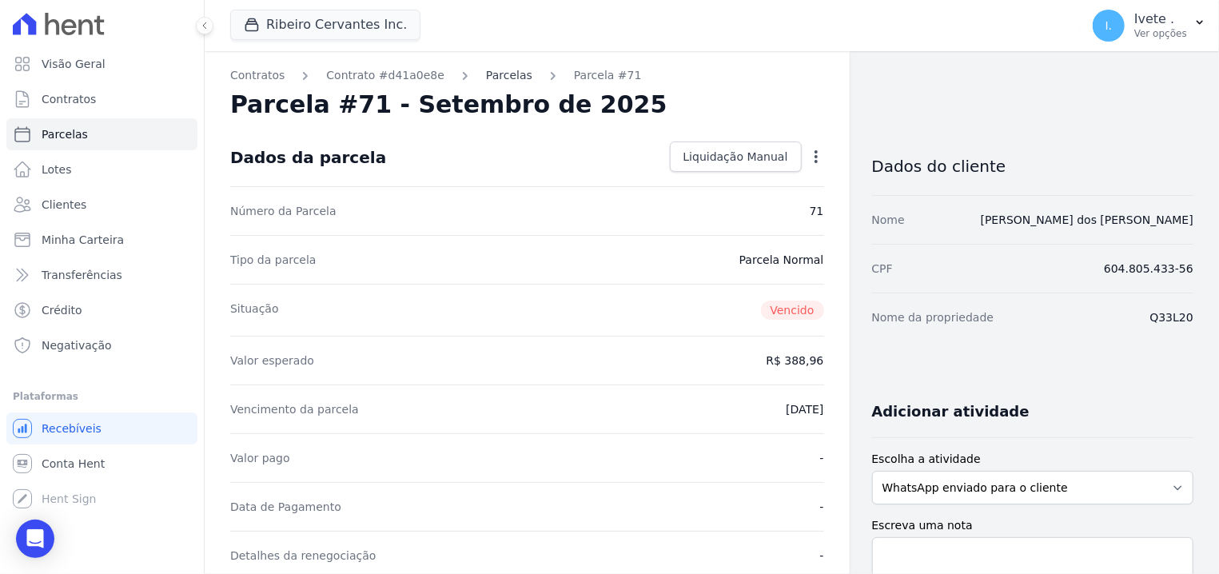
click at [486, 71] on link "Parcelas" at bounding box center [509, 75] width 46 height 17
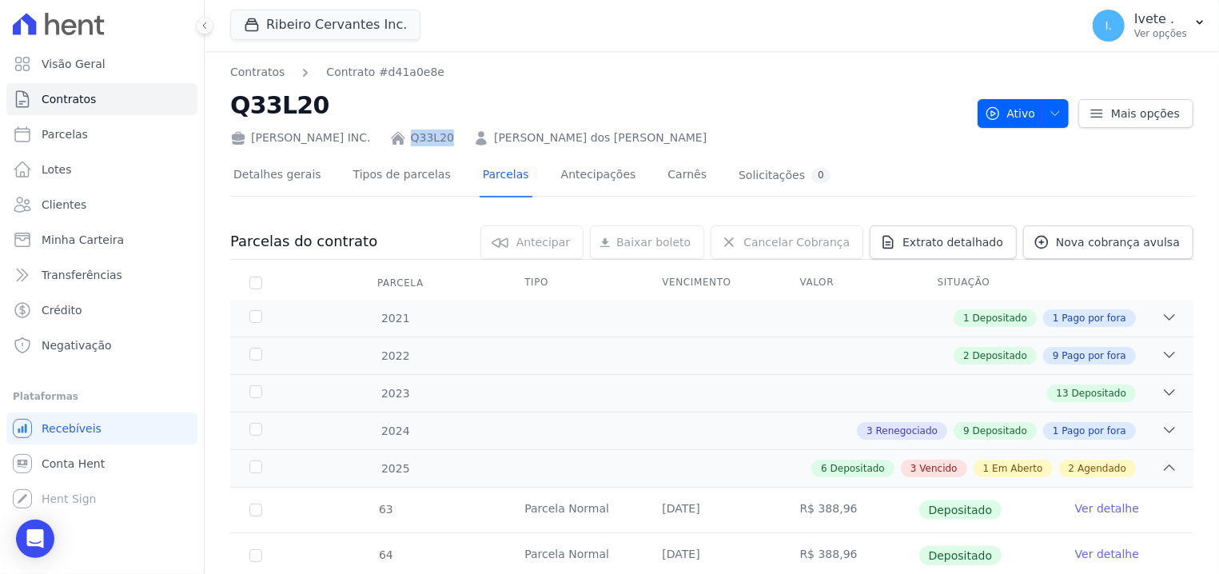
drag, startPoint x: 397, startPoint y: 128, endPoint x: 442, endPoint y: 131, distance: 44.9
click at [442, 131] on div "Ribeiro Cervantes INC. Q33L20 Natanael dos Santos Ferreira" at bounding box center [597, 134] width 735 height 23
copy div "Q33L20"
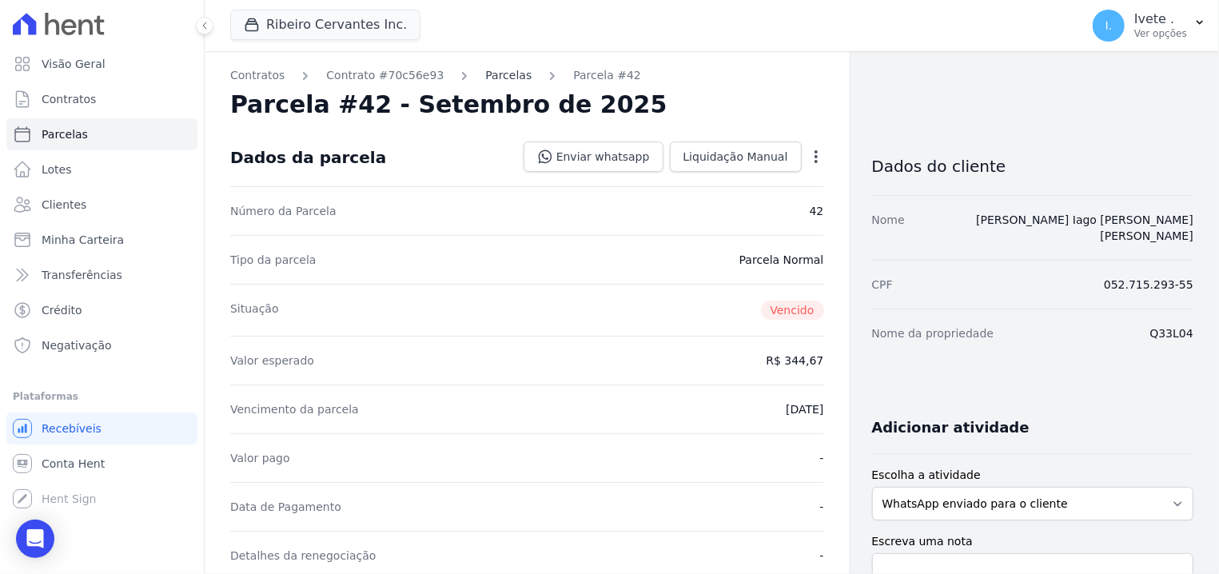
click at [485, 72] on link "Parcelas" at bounding box center [508, 75] width 46 height 17
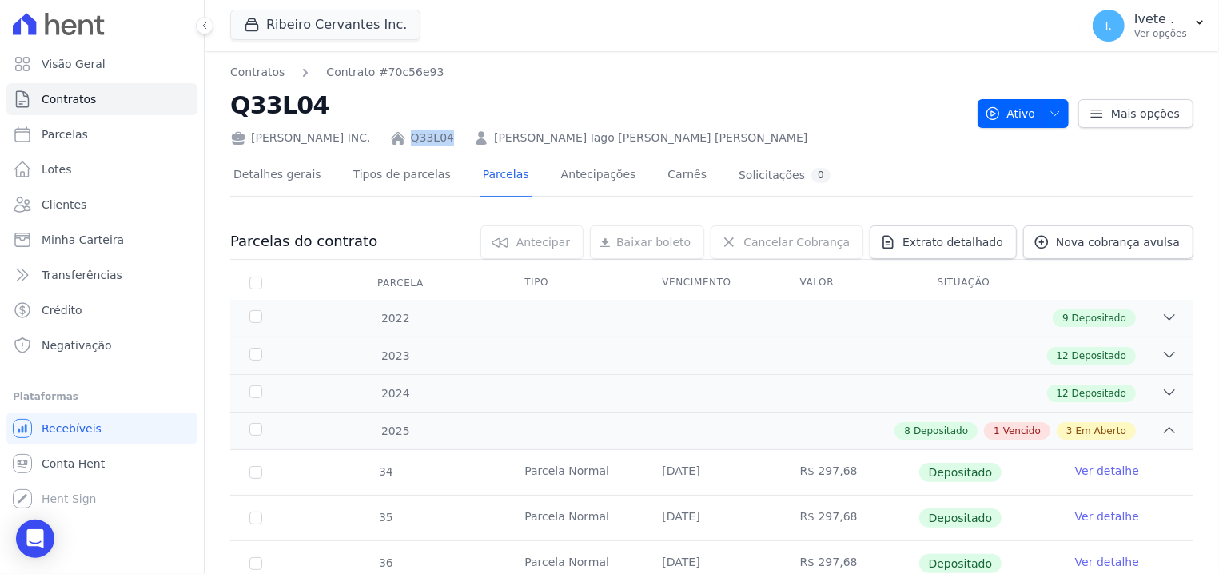
drag, startPoint x: 398, startPoint y: 133, endPoint x: 443, endPoint y: 133, distance: 44.8
click at [443, 133] on div "Ribeiro Cervantes INC. Q33L04 Antonio Iago Carvalho Barbosa" at bounding box center [597, 134] width 735 height 23
copy div "Q33L04"
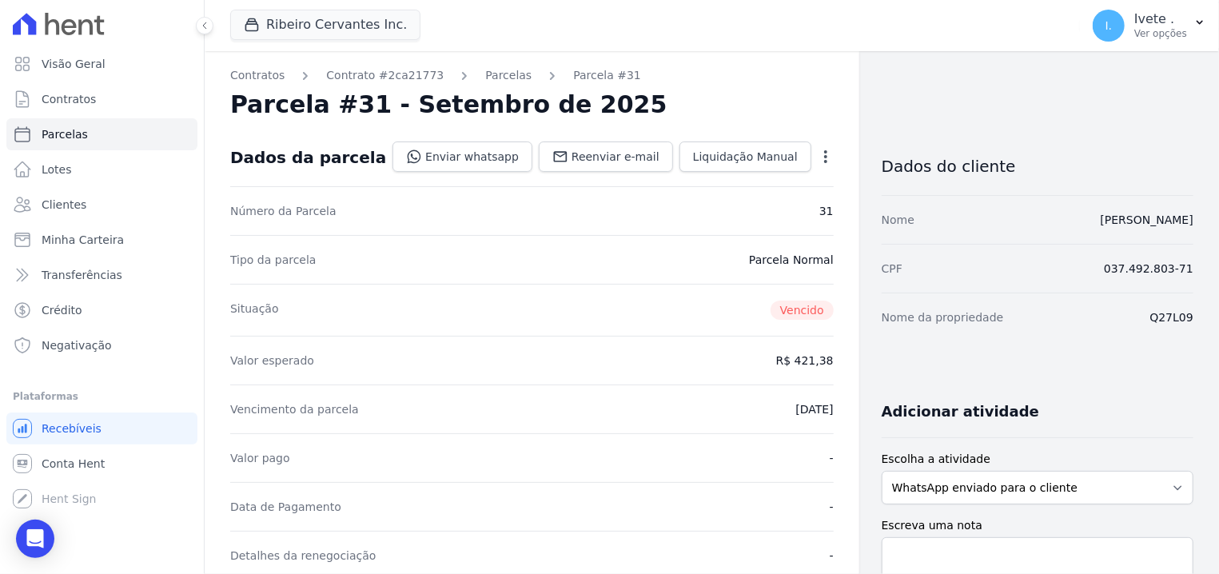
click at [485, 74] on link "Parcelas" at bounding box center [508, 75] width 46 height 17
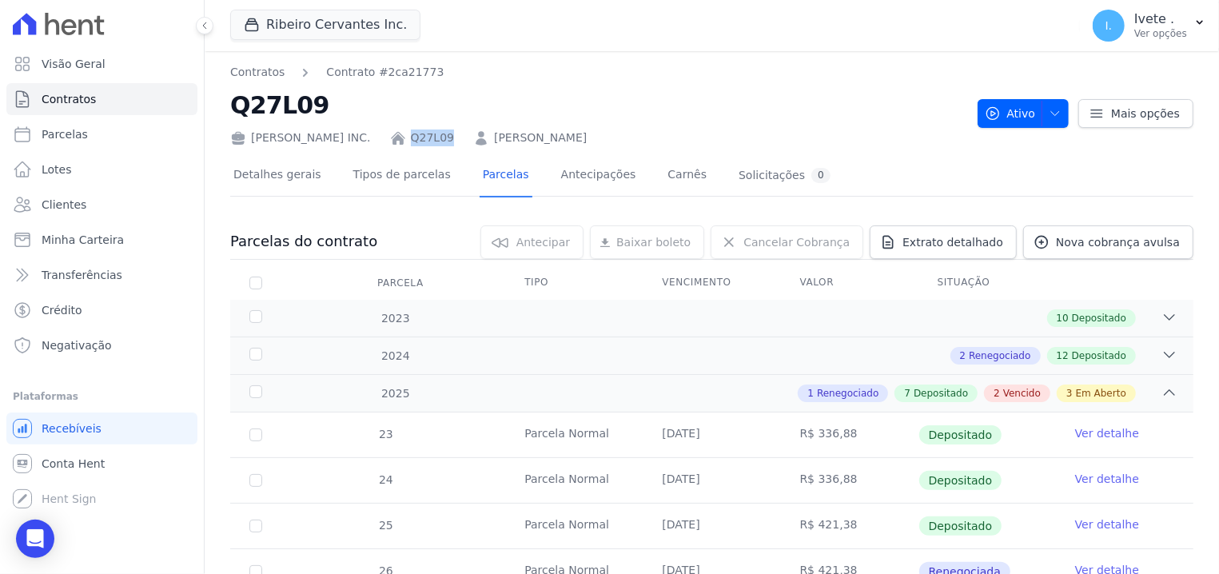
drag, startPoint x: 399, startPoint y: 126, endPoint x: 438, endPoint y: 138, distance: 41.0
click at [438, 138] on div "Ribeiro Cervantes INC. Q27L09 Gustavo Carmo Soares" at bounding box center [597, 134] width 735 height 23
copy link "Q27L09"
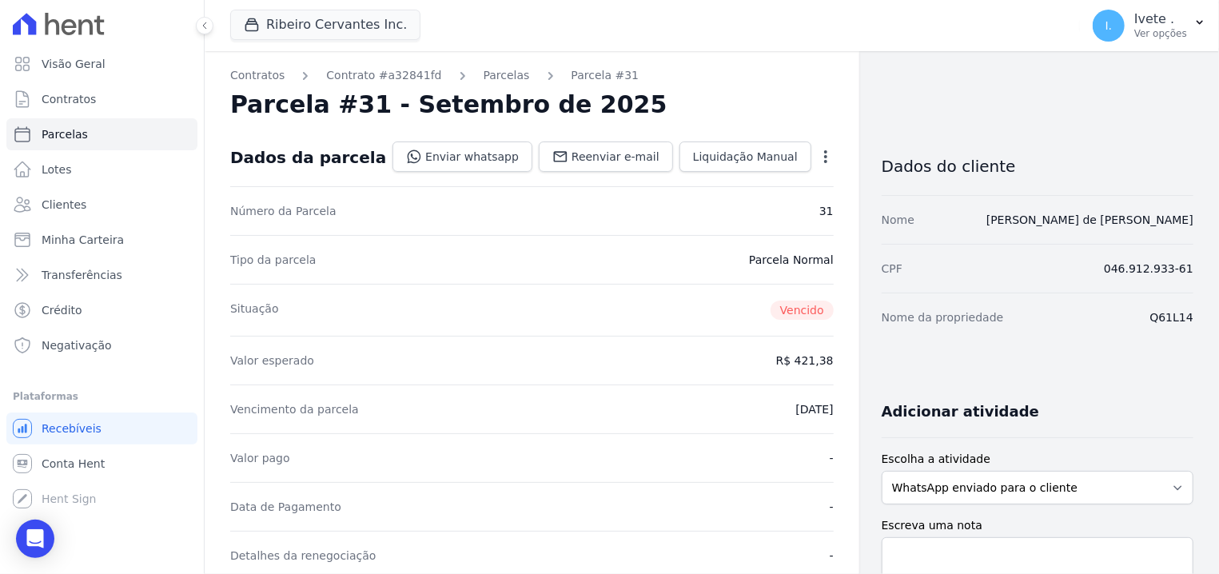
click at [484, 75] on link "Parcelas" at bounding box center [507, 75] width 46 height 17
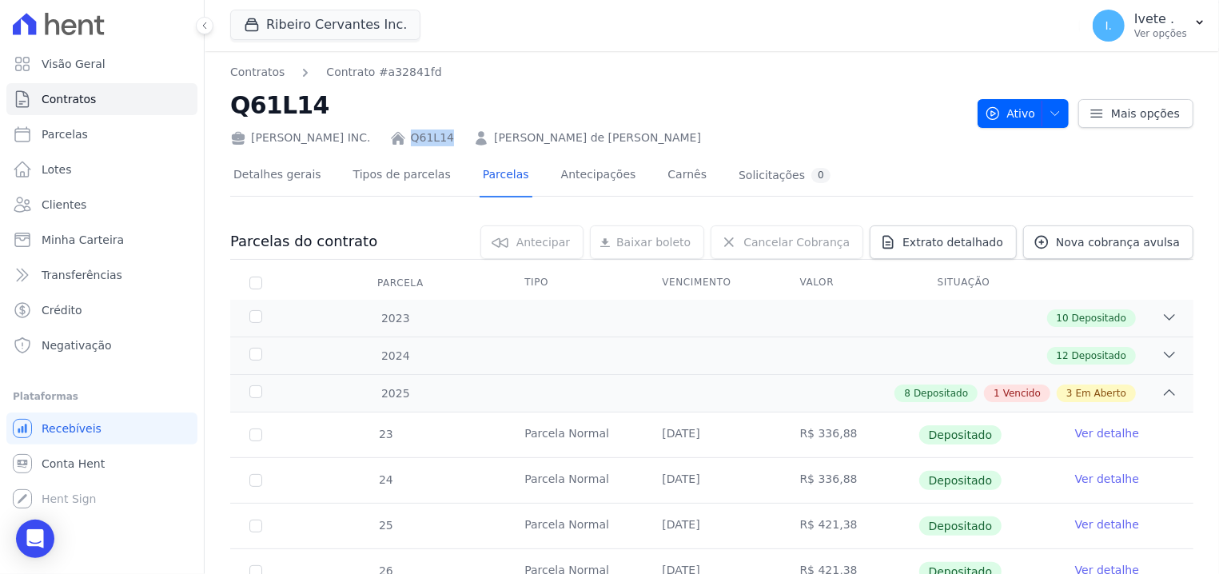
drag, startPoint x: 400, startPoint y: 134, endPoint x: 446, endPoint y: 135, distance: 46.4
click at [446, 135] on div "[PERSON_NAME] INC. Q61L14 [PERSON_NAME] de [PERSON_NAME]" at bounding box center [597, 134] width 735 height 23
copy link "Q61L14"
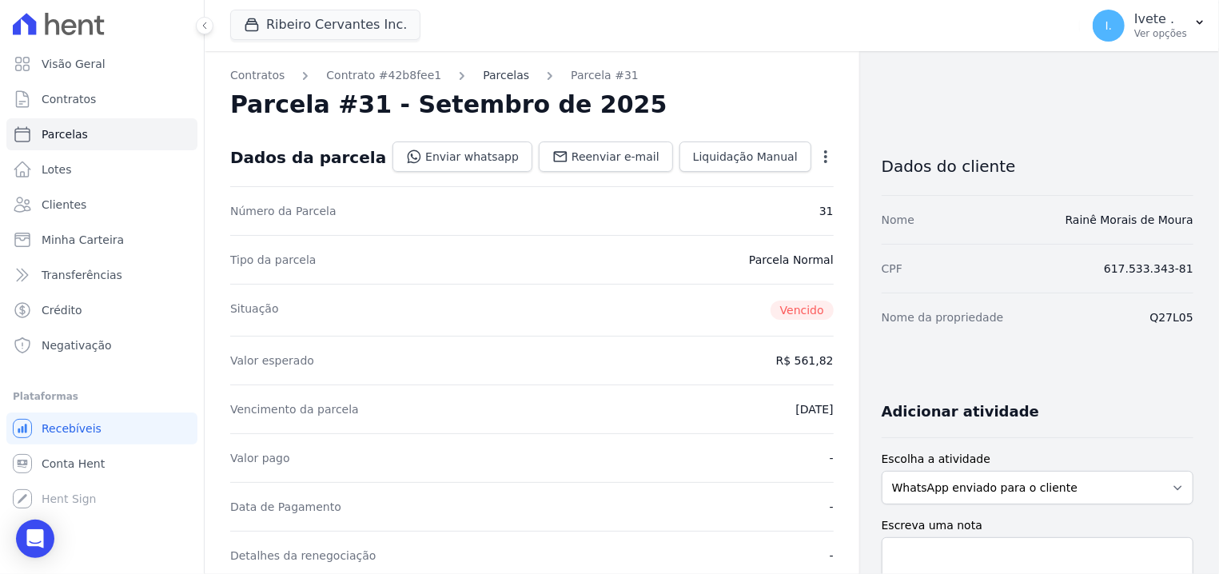
click at [483, 75] on link "Parcelas" at bounding box center [506, 75] width 46 height 17
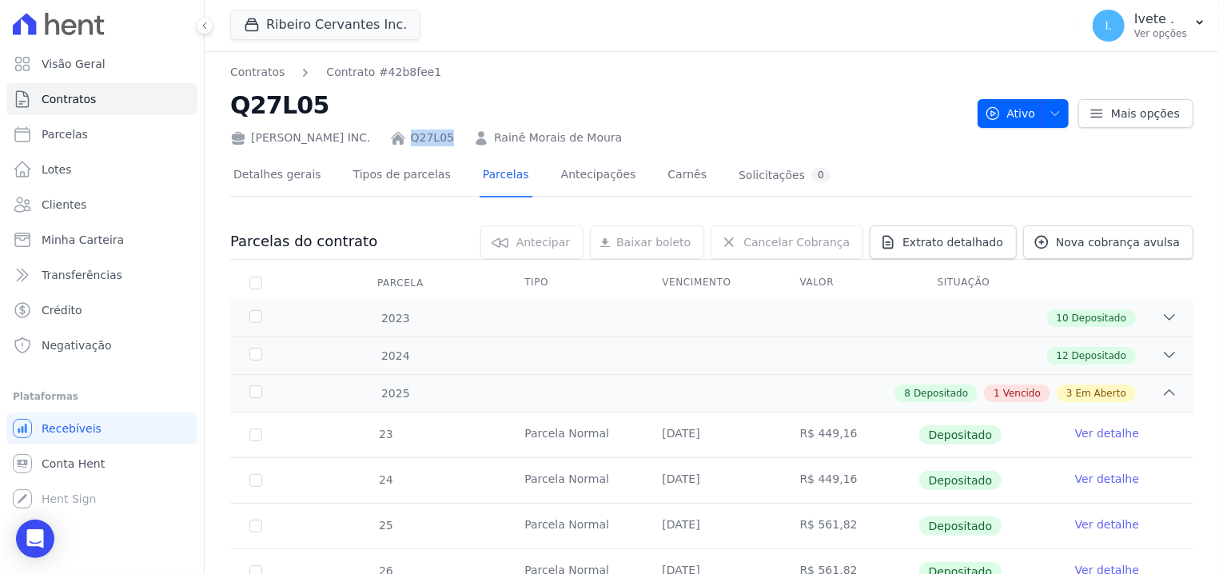
drag, startPoint x: 397, startPoint y: 130, endPoint x: 446, endPoint y: 134, distance: 49.8
click at [446, 134] on div "Ribeiro Cervantes INC. Q27L05 Rainê Morais de Moura" at bounding box center [597, 134] width 735 height 23
copy div "Q27L05"
click at [411, 134] on link "Q27L05" at bounding box center [432, 138] width 43 height 17
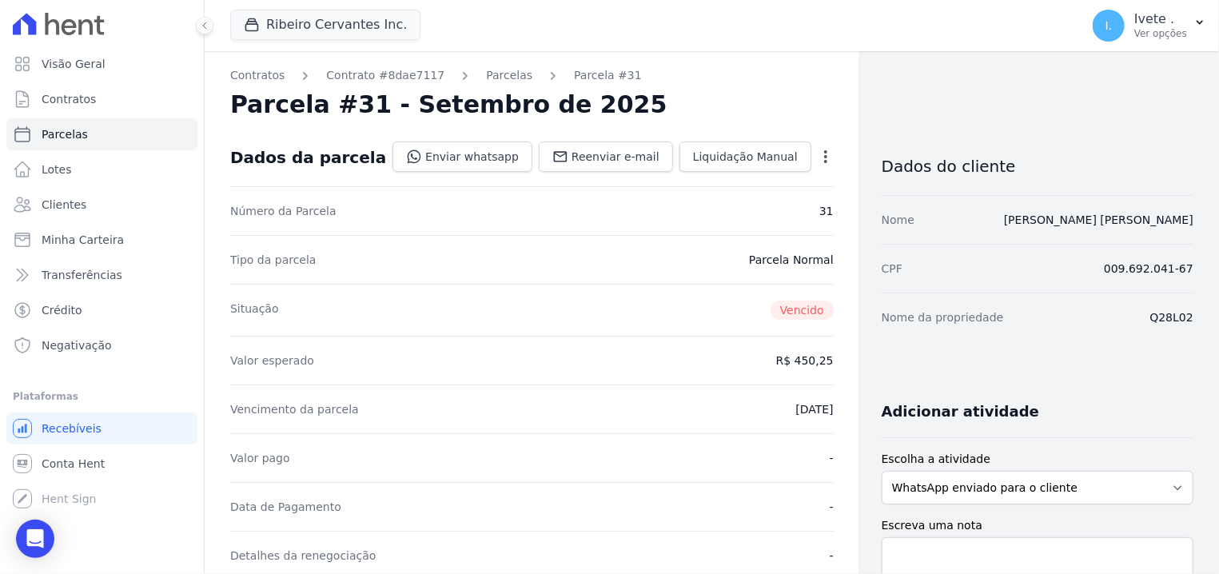
click at [486, 72] on link "Parcelas" at bounding box center [509, 75] width 46 height 17
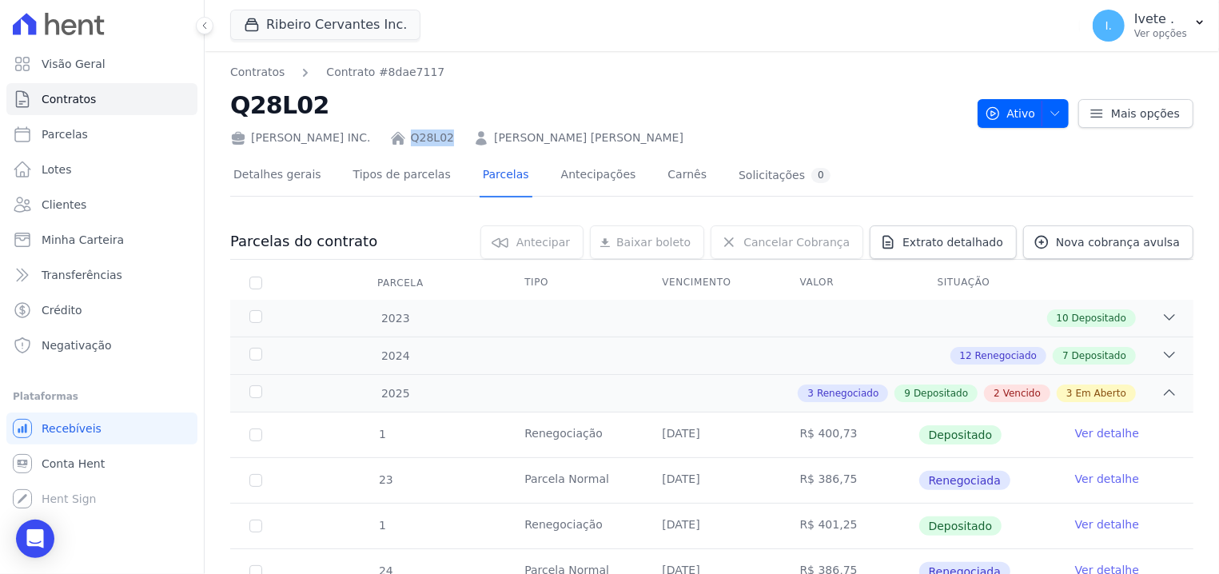
drag, startPoint x: 399, startPoint y: 134, endPoint x: 429, endPoint y: 139, distance: 30.8
click at [434, 139] on div "Q28L02" at bounding box center [422, 138] width 64 height 17
click at [414, 145] on link "Q28L02" at bounding box center [432, 138] width 43 height 17
drag, startPoint x: 400, startPoint y: 128, endPoint x: 442, endPoint y: 132, distance: 42.6
click at [442, 132] on div "[PERSON_NAME] INC. Q28L02 [PERSON_NAME] [PERSON_NAME]" at bounding box center [597, 134] width 735 height 23
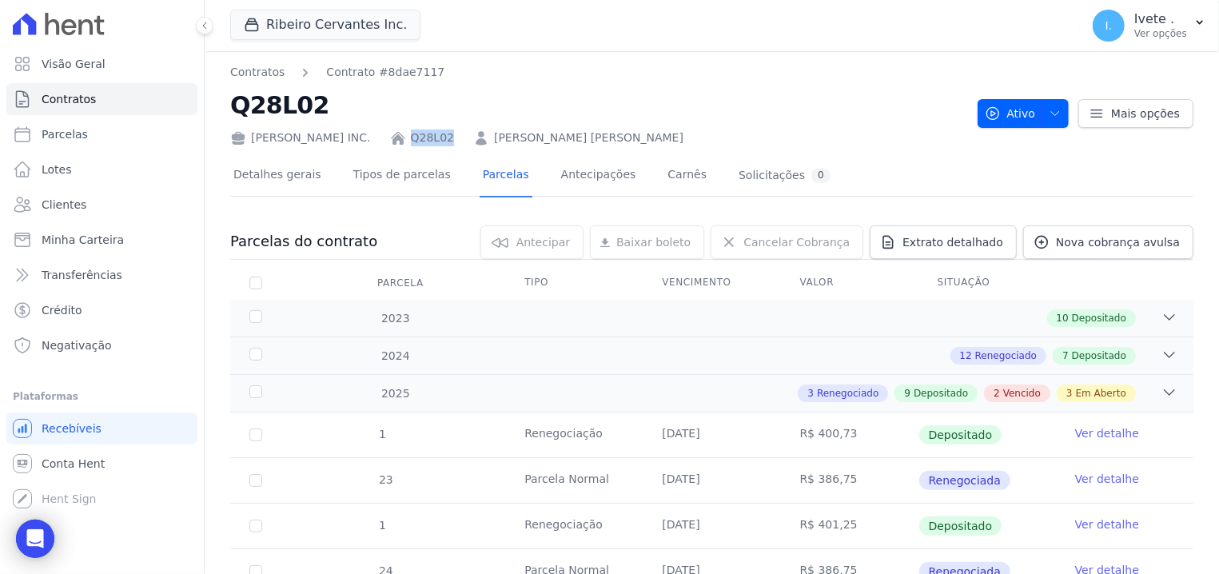
copy link "Q28L02"
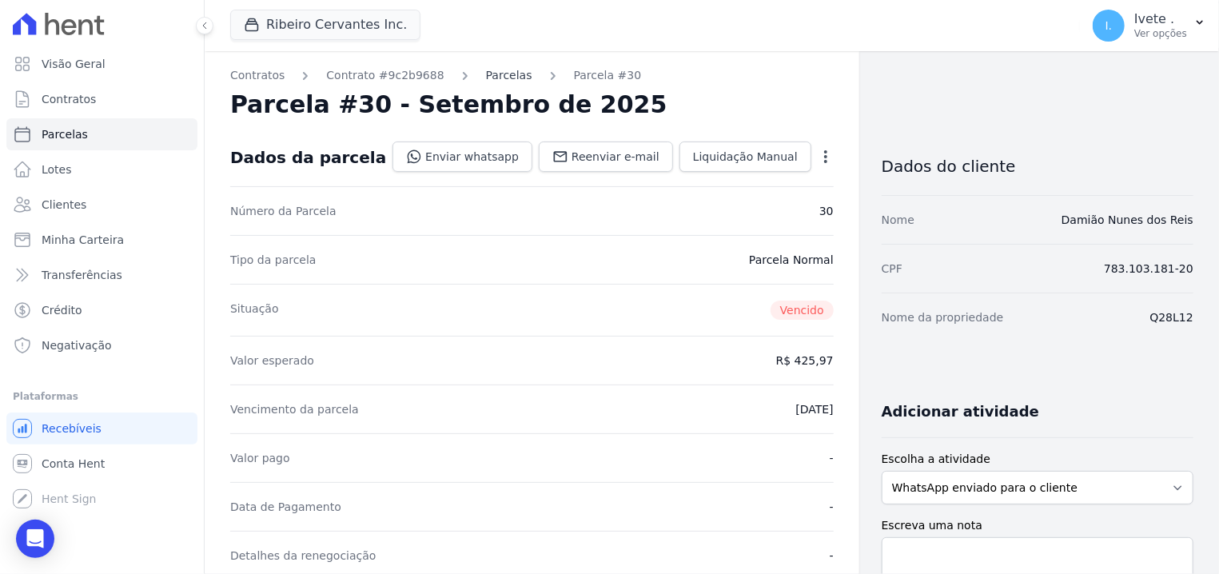
click at [486, 68] on link "Parcelas" at bounding box center [509, 75] width 46 height 17
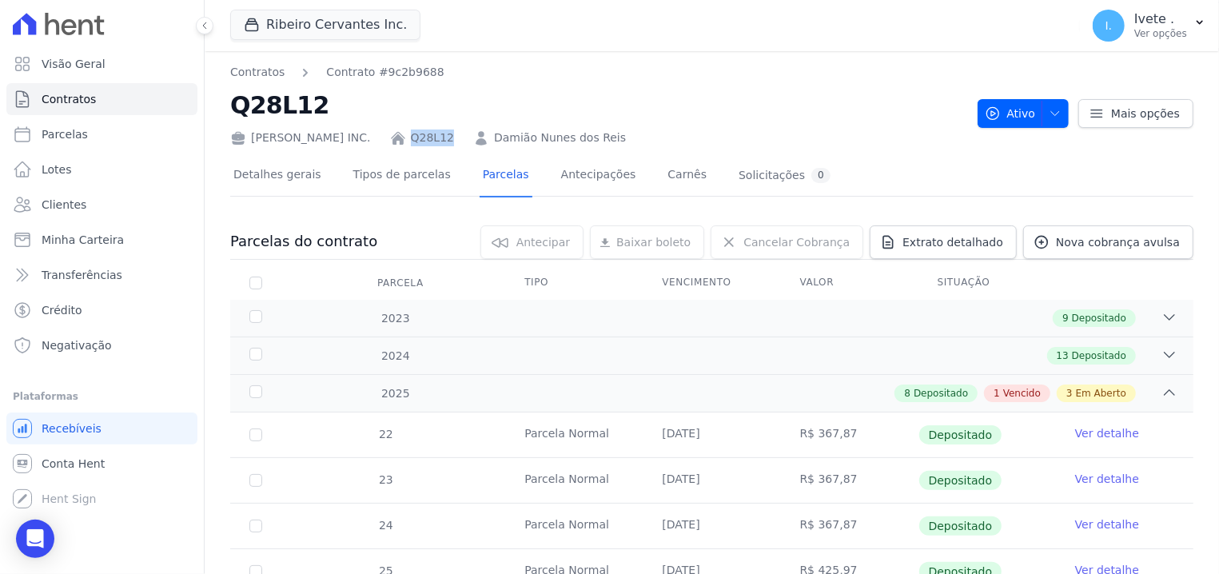
drag, startPoint x: 400, startPoint y: 129, endPoint x: 449, endPoint y: 124, distance: 49.8
click at [449, 124] on div "Ribeiro Cervantes INC. Q28L12 Damião Nunes dos Reis" at bounding box center [597, 134] width 735 height 23
copy div "Q28L12"
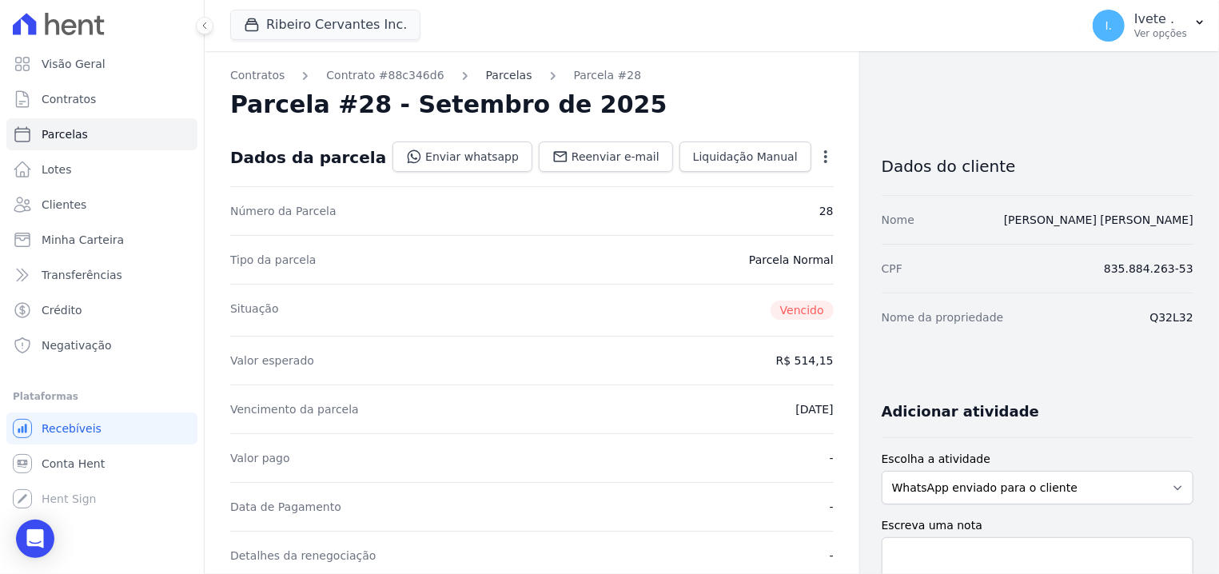
click at [486, 71] on link "Parcelas" at bounding box center [509, 75] width 46 height 17
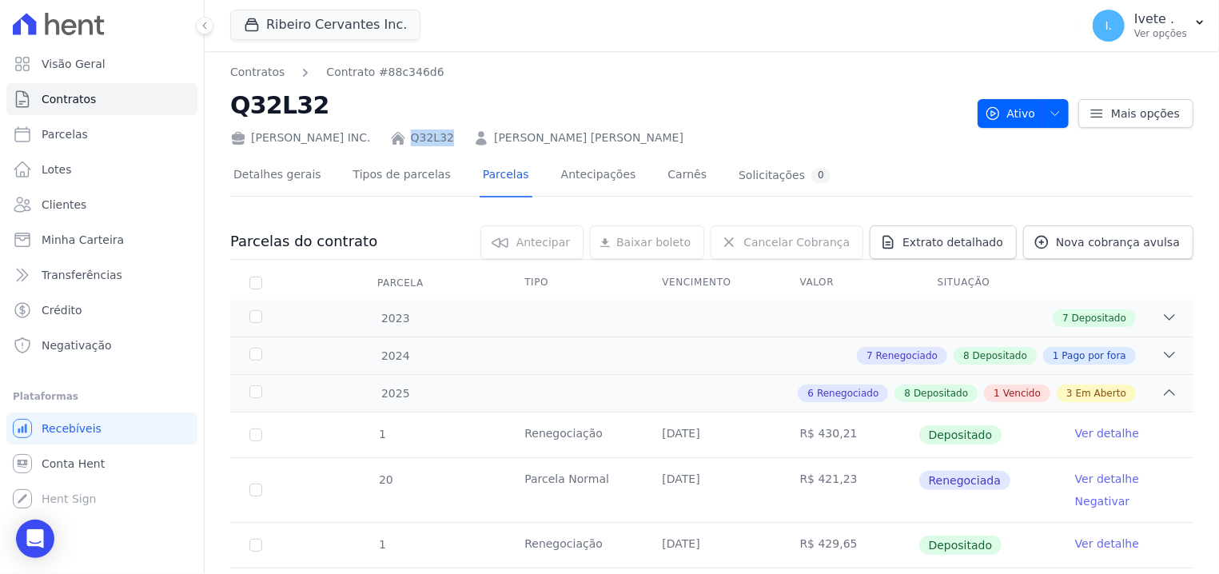
drag, startPoint x: 399, startPoint y: 126, endPoint x: 446, endPoint y: 135, distance: 48.1
click at [446, 135] on div "Ribeiro Cervantes INC. Q32L32 Creone de Sousa Rocha" at bounding box center [597, 134] width 735 height 23
copy link "Q32L32"
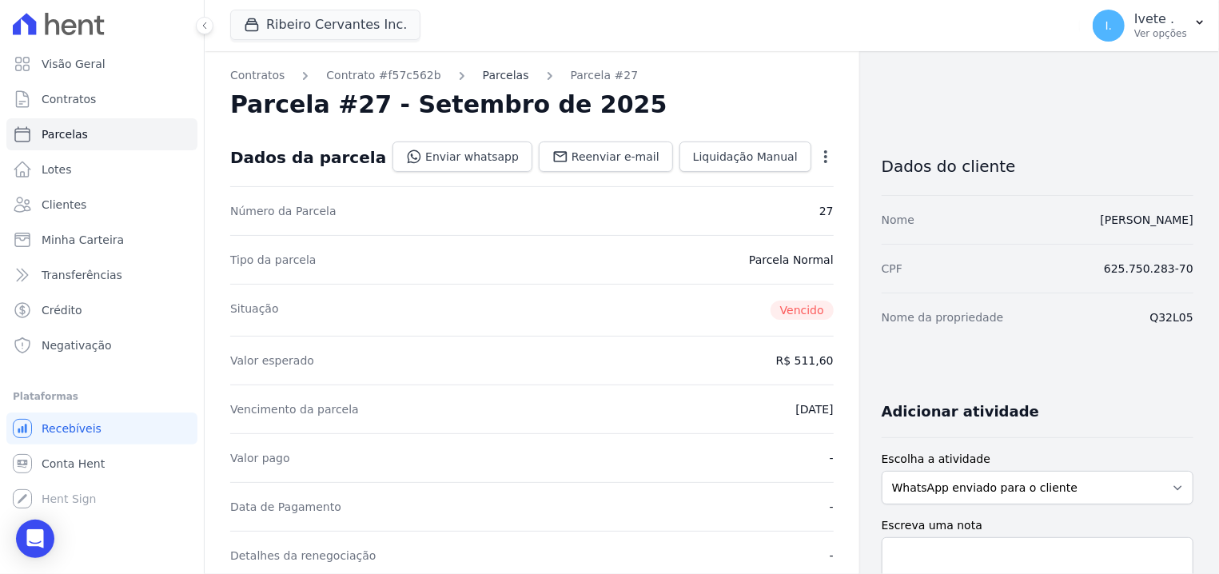
click at [494, 71] on link "Parcelas" at bounding box center [506, 75] width 46 height 17
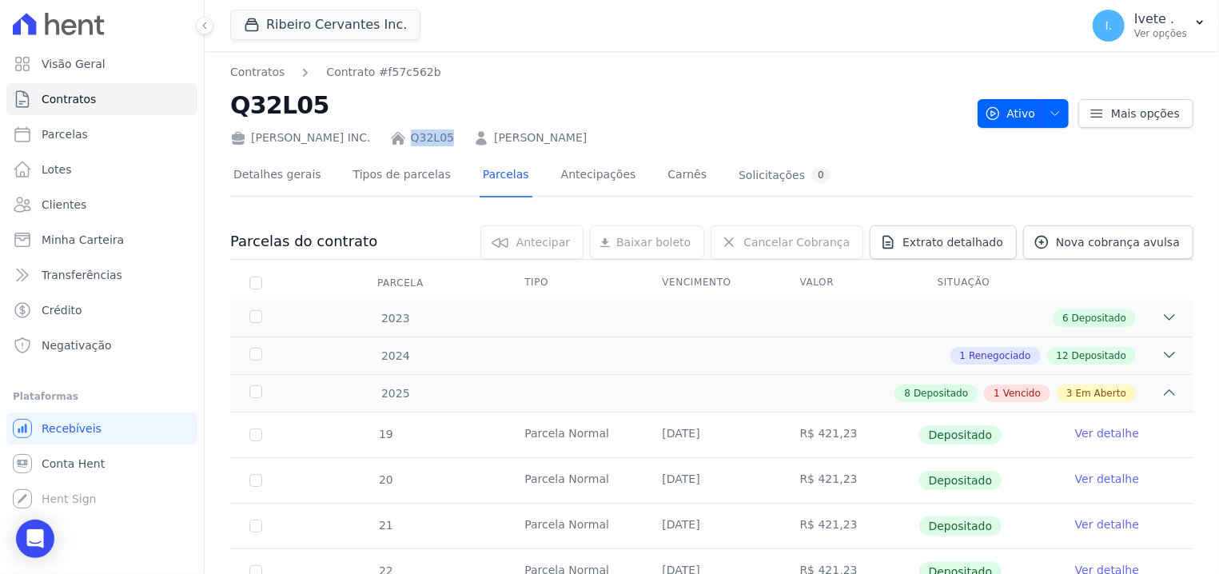
drag, startPoint x: 410, startPoint y: 130, endPoint x: 449, endPoint y: 133, distance: 39.2
click at [449, 133] on div "[PERSON_NAME] INC. Q32L05 [PERSON_NAME]" at bounding box center [597, 134] width 735 height 23
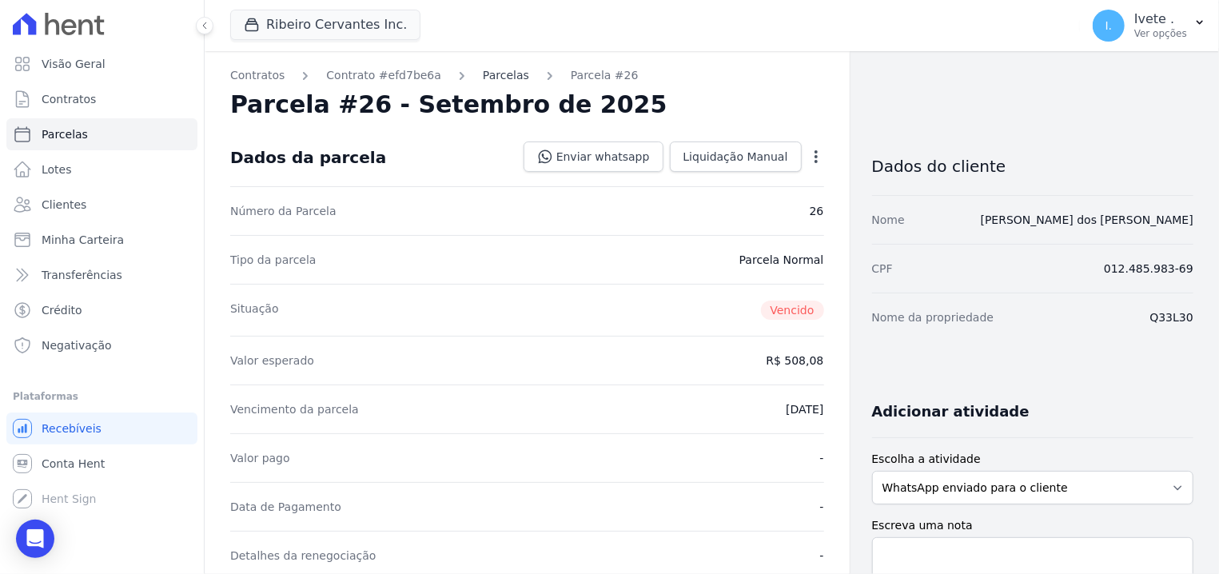
click at [483, 74] on link "Parcelas" at bounding box center [506, 75] width 46 height 17
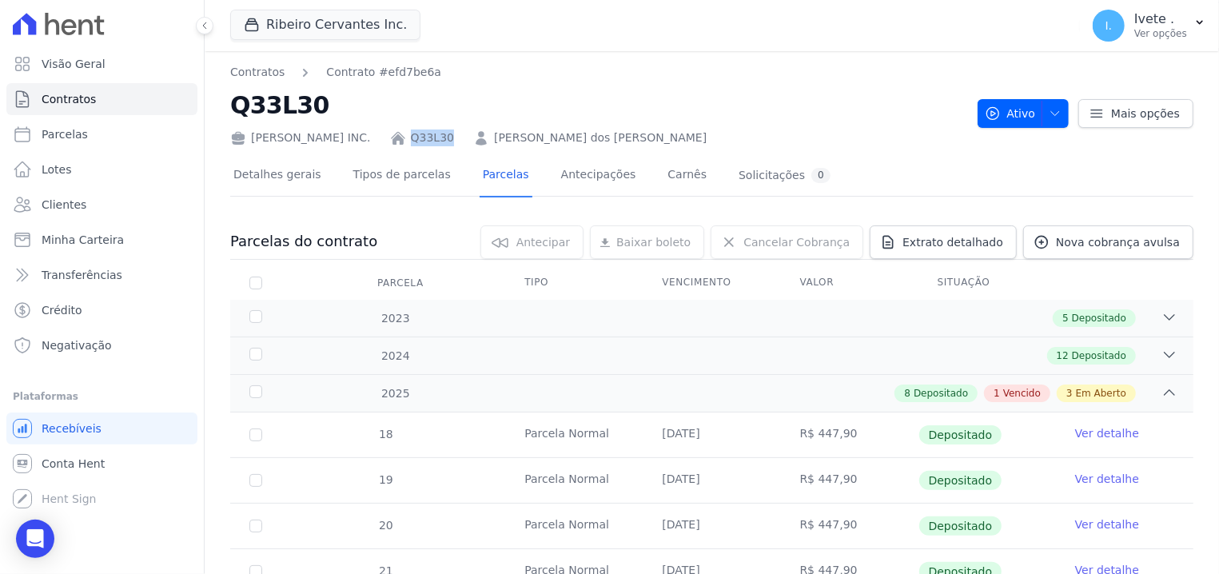
drag, startPoint x: 397, startPoint y: 128, endPoint x: 453, endPoint y: 130, distance: 56.8
click at [453, 130] on div "[PERSON_NAME] INC. Q33L30 [PERSON_NAME] dos [PERSON_NAME]" at bounding box center [597, 134] width 735 height 23
copy div "Q33L30"
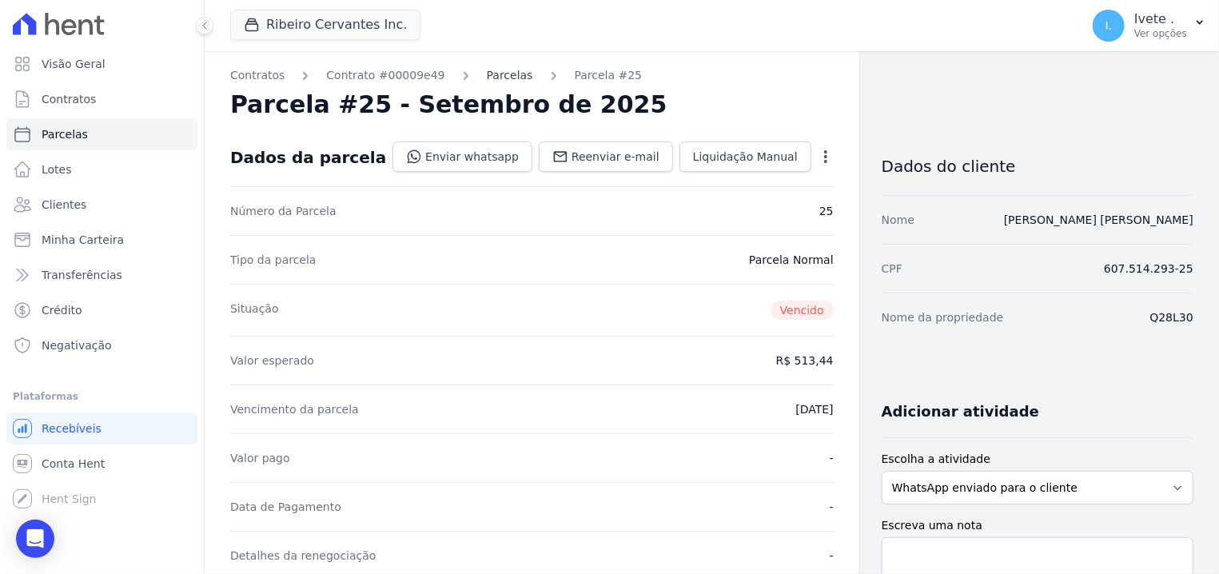
click at [494, 74] on link "Parcelas" at bounding box center [510, 75] width 46 height 17
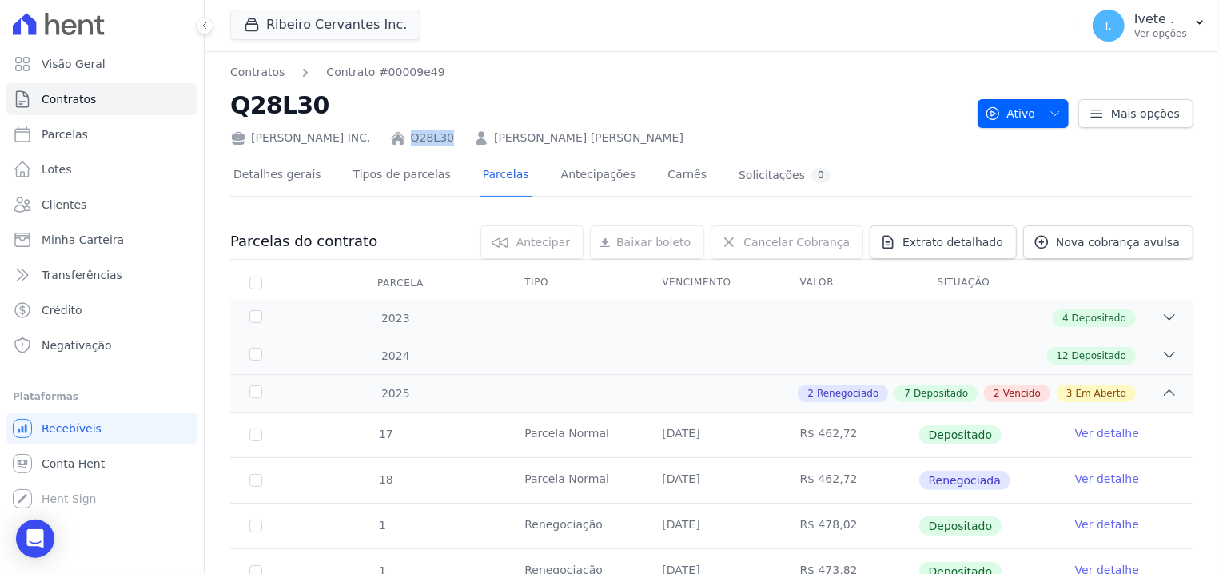
drag, startPoint x: 399, startPoint y: 125, endPoint x: 452, endPoint y: 135, distance: 53.8
click at [452, 135] on div "[PERSON_NAME] INC. Q28L30 [PERSON_NAME] [PERSON_NAME]" at bounding box center [597, 134] width 735 height 23
copy div "Q28L30"
